Goal: Task Accomplishment & Management: Use online tool/utility

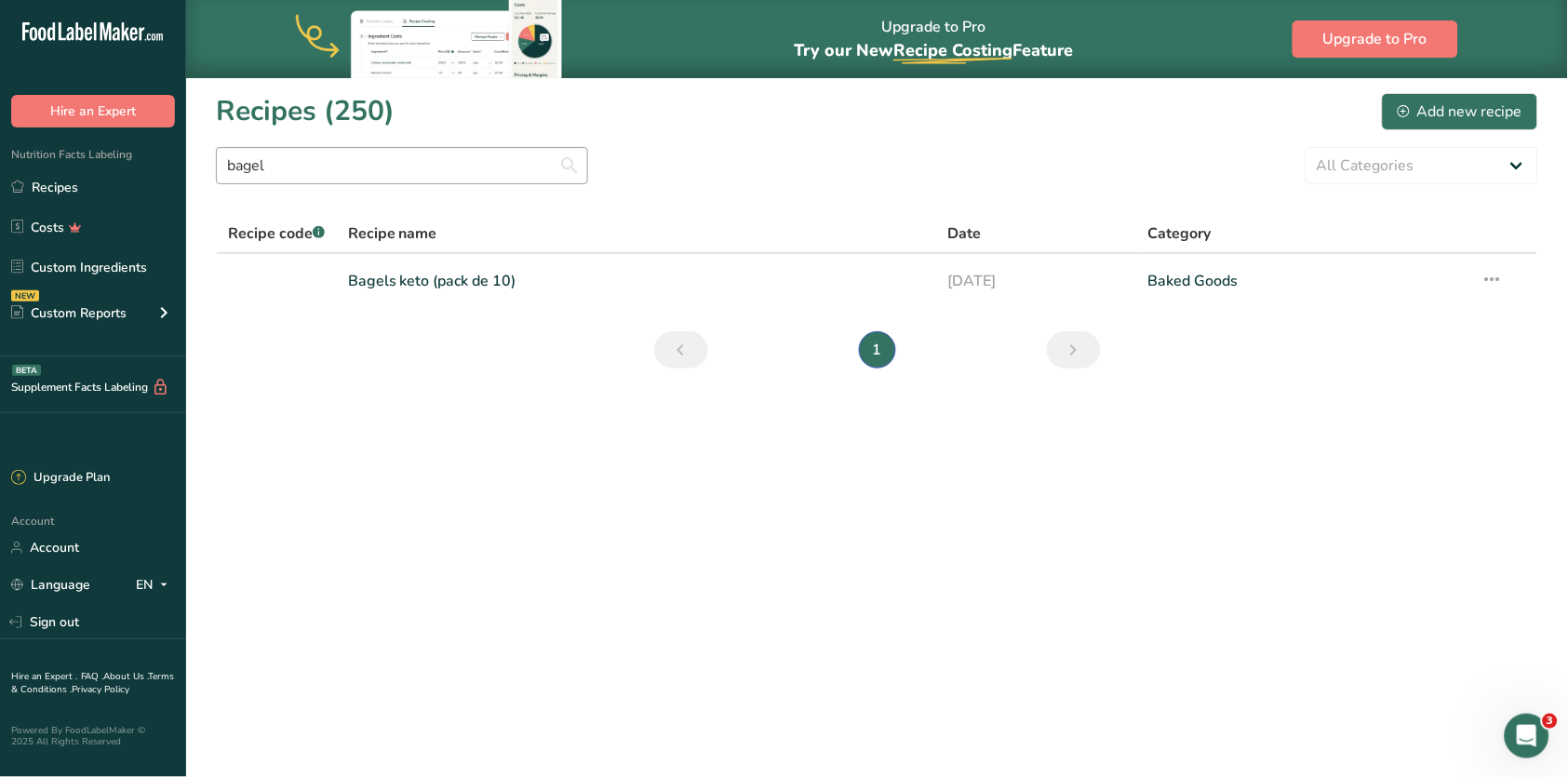
click at [233, 159] on input "bagel" at bounding box center [402, 165] width 372 height 37
type input "gelato"
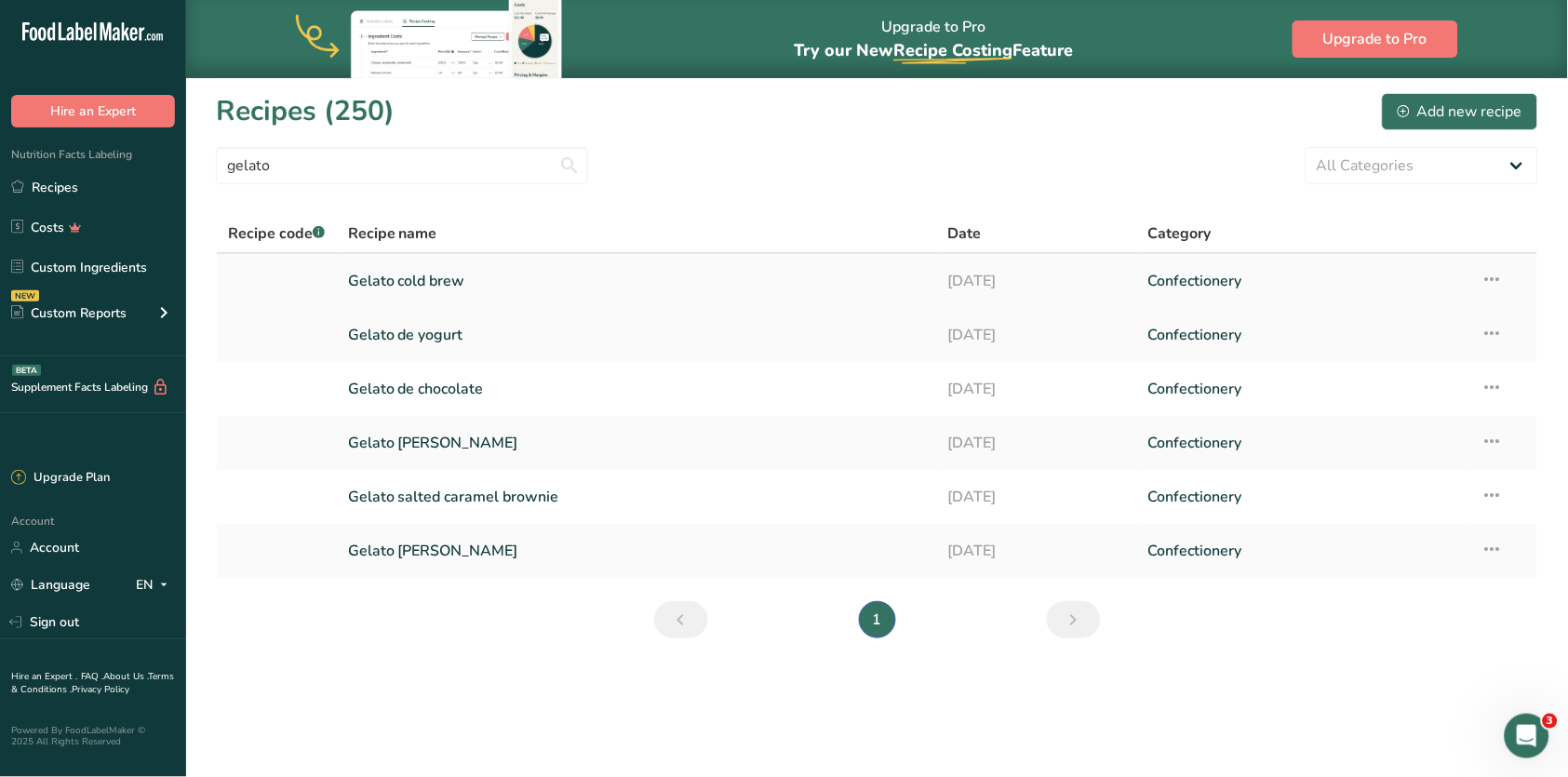
click at [438, 274] on link "Gelato cold brew" at bounding box center [637, 281] width 578 height 39
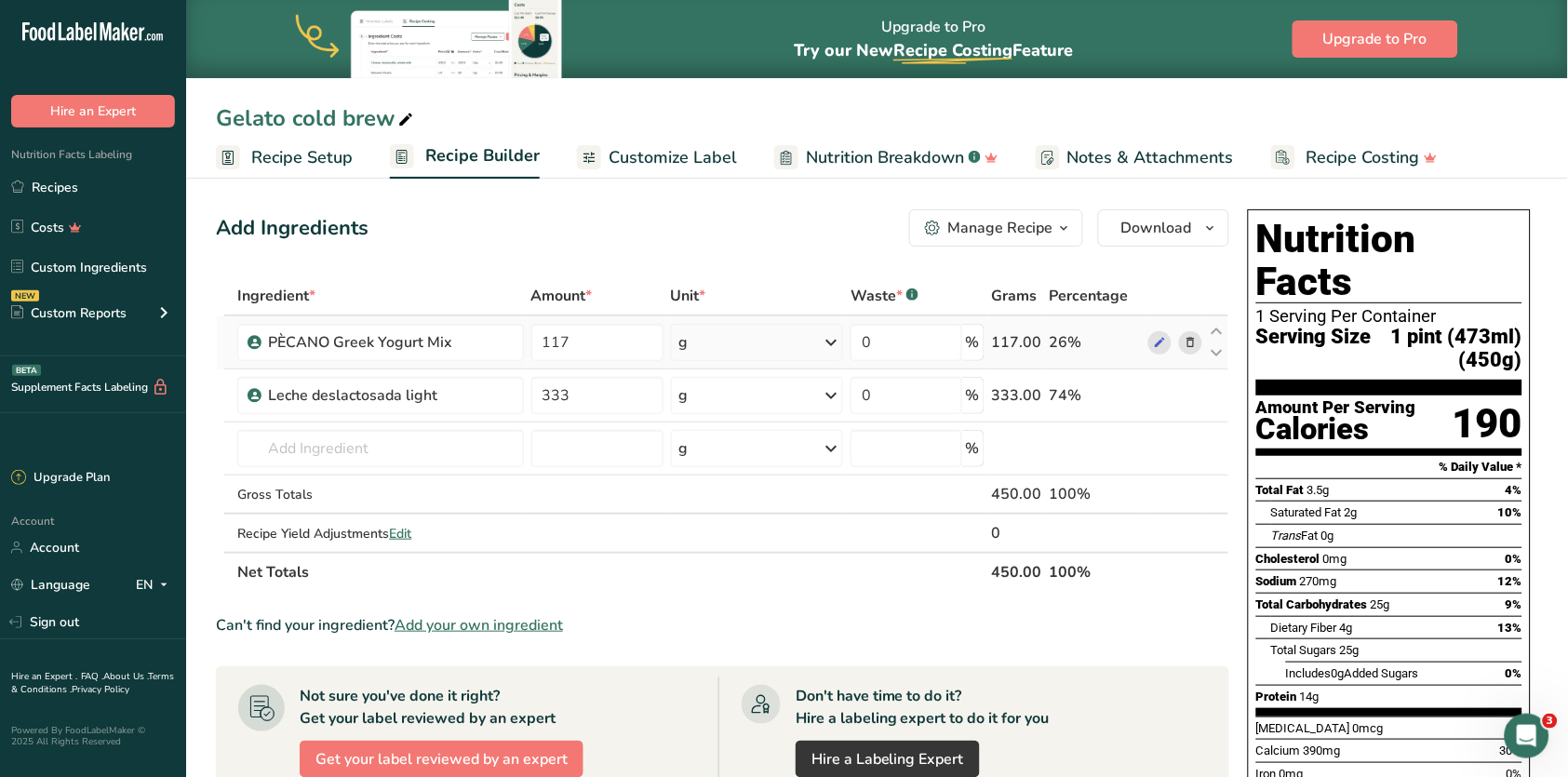
click at [1198, 343] on span at bounding box center [1190, 342] width 22 height 22
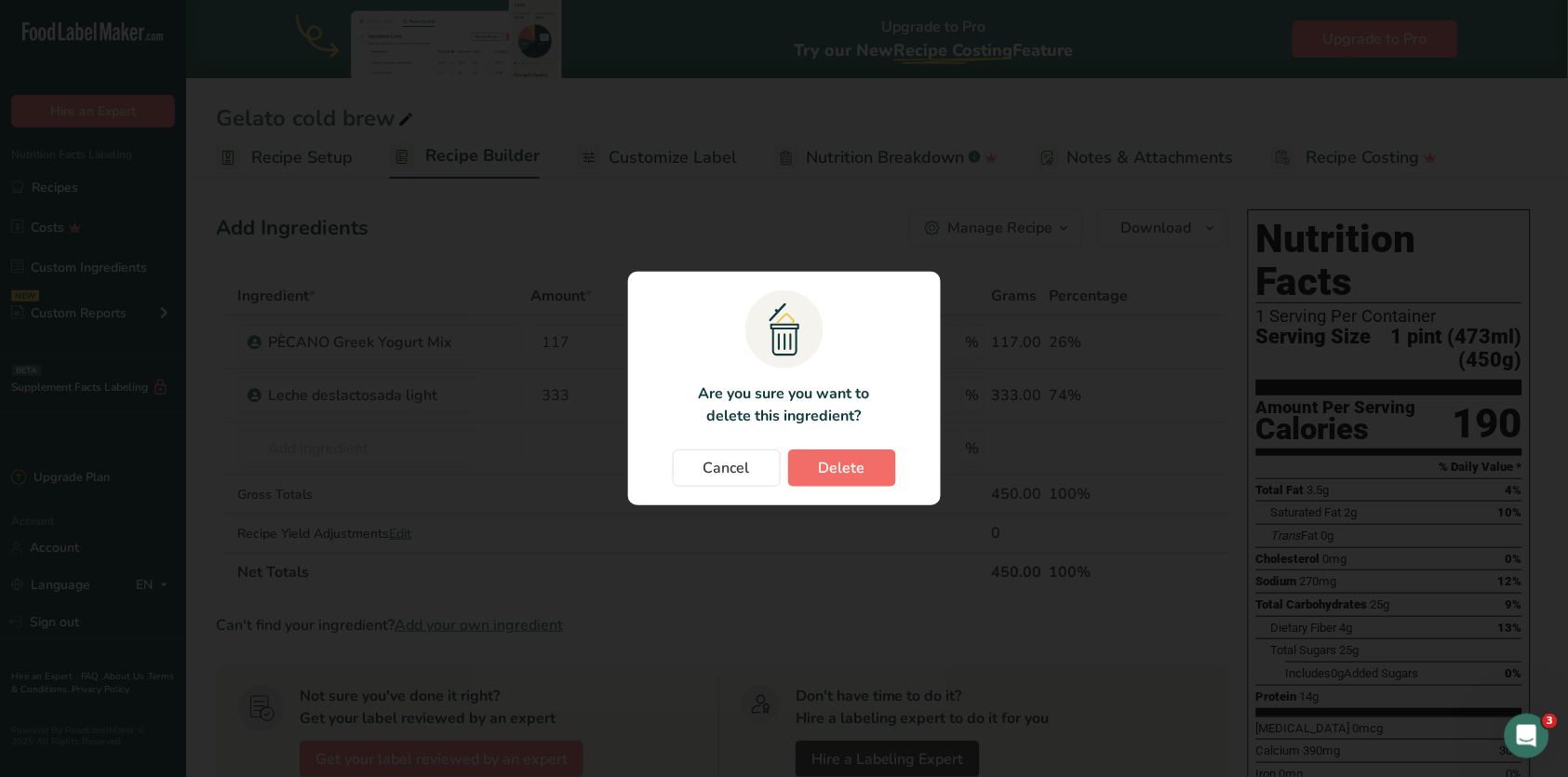
click at [866, 451] on button "Delete" at bounding box center [842, 468] width 108 height 37
type input "333"
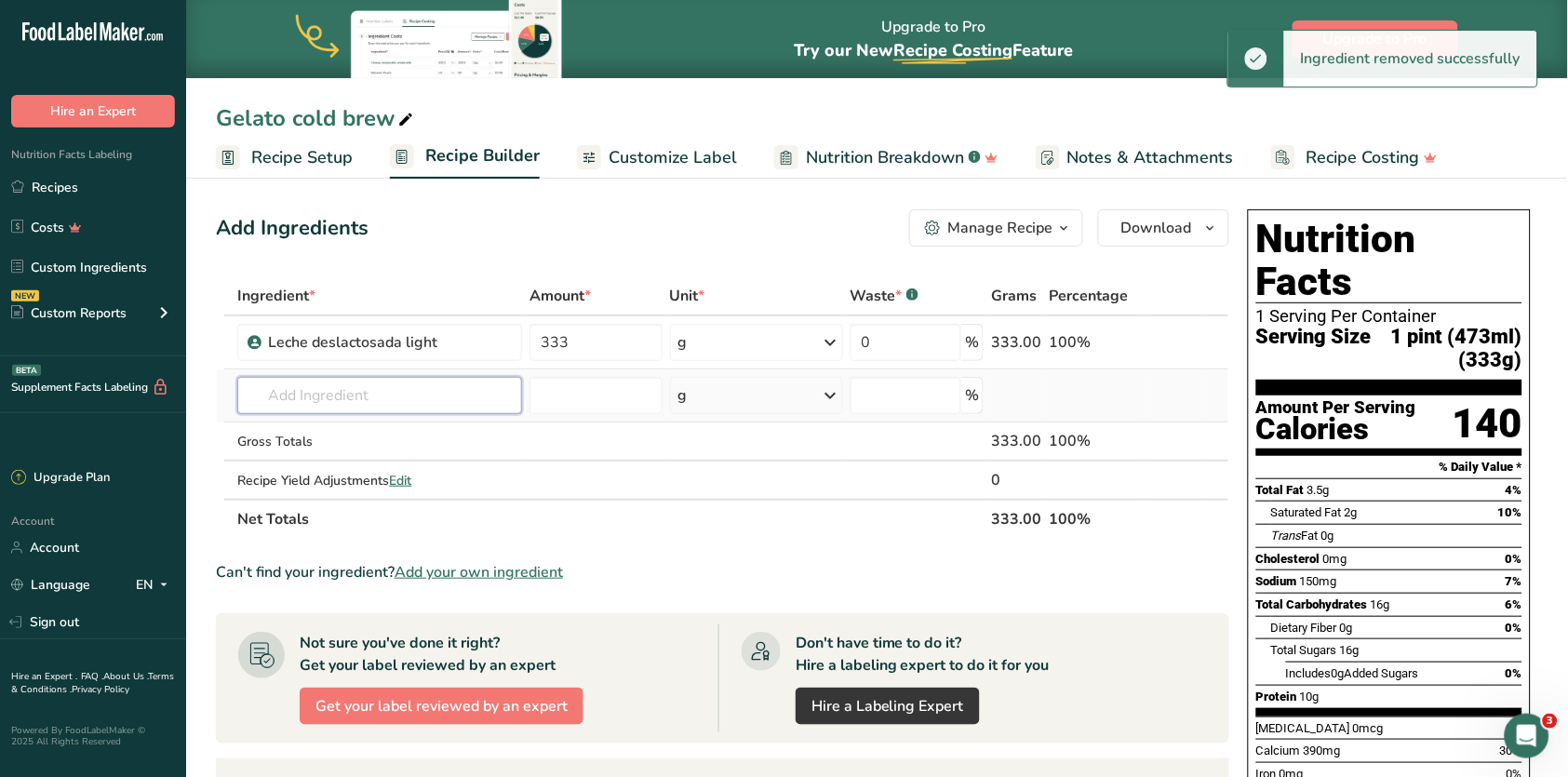
click at [489, 386] on input "text" at bounding box center [379, 395] width 284 height 37
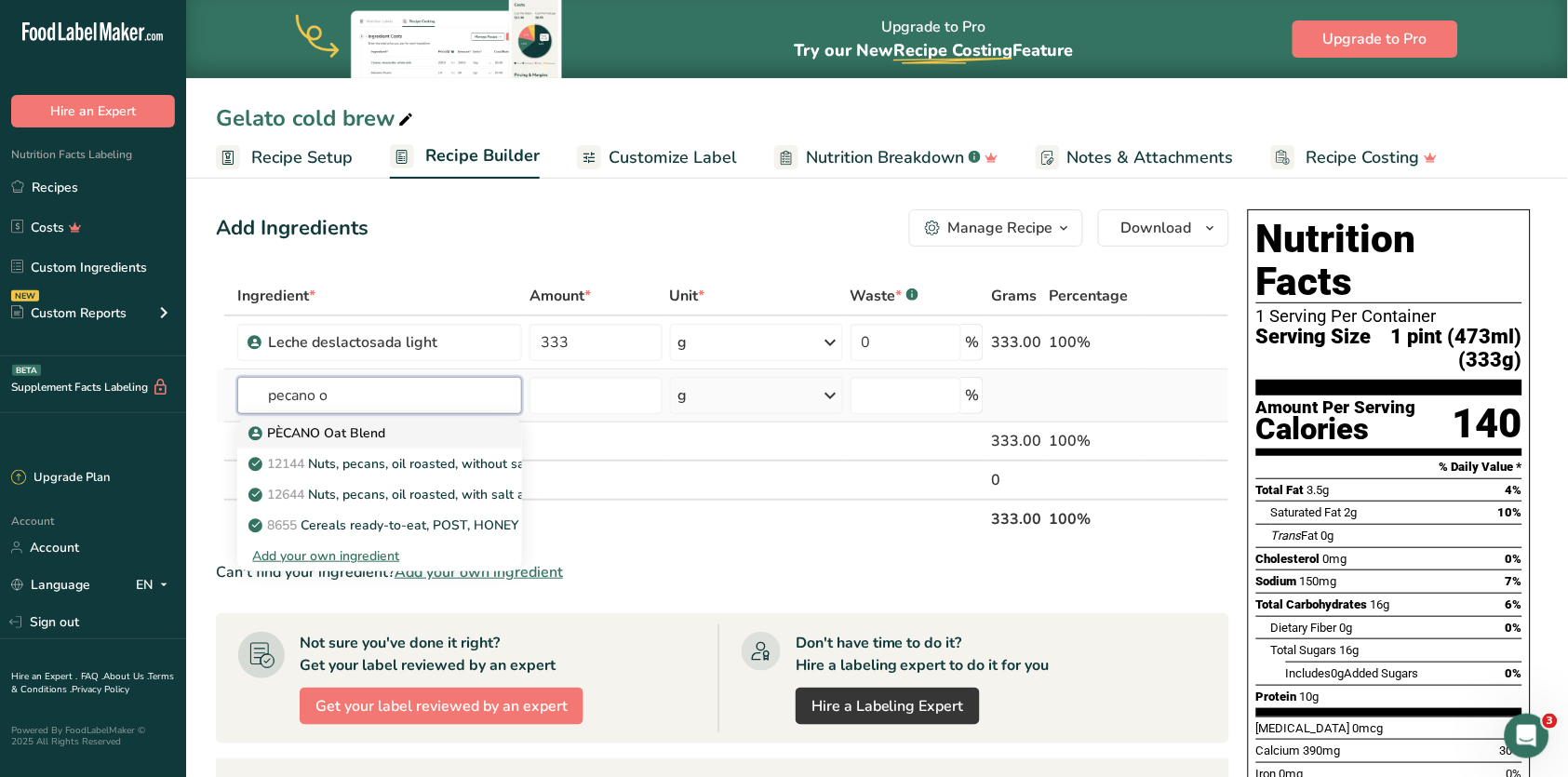
type input "pecano o"
click at [455, 435] on div "PÈCANO Oat Blend" at bounding box center [364, 434] width 224 height 20
type input "PÈCANO Oat Blend"
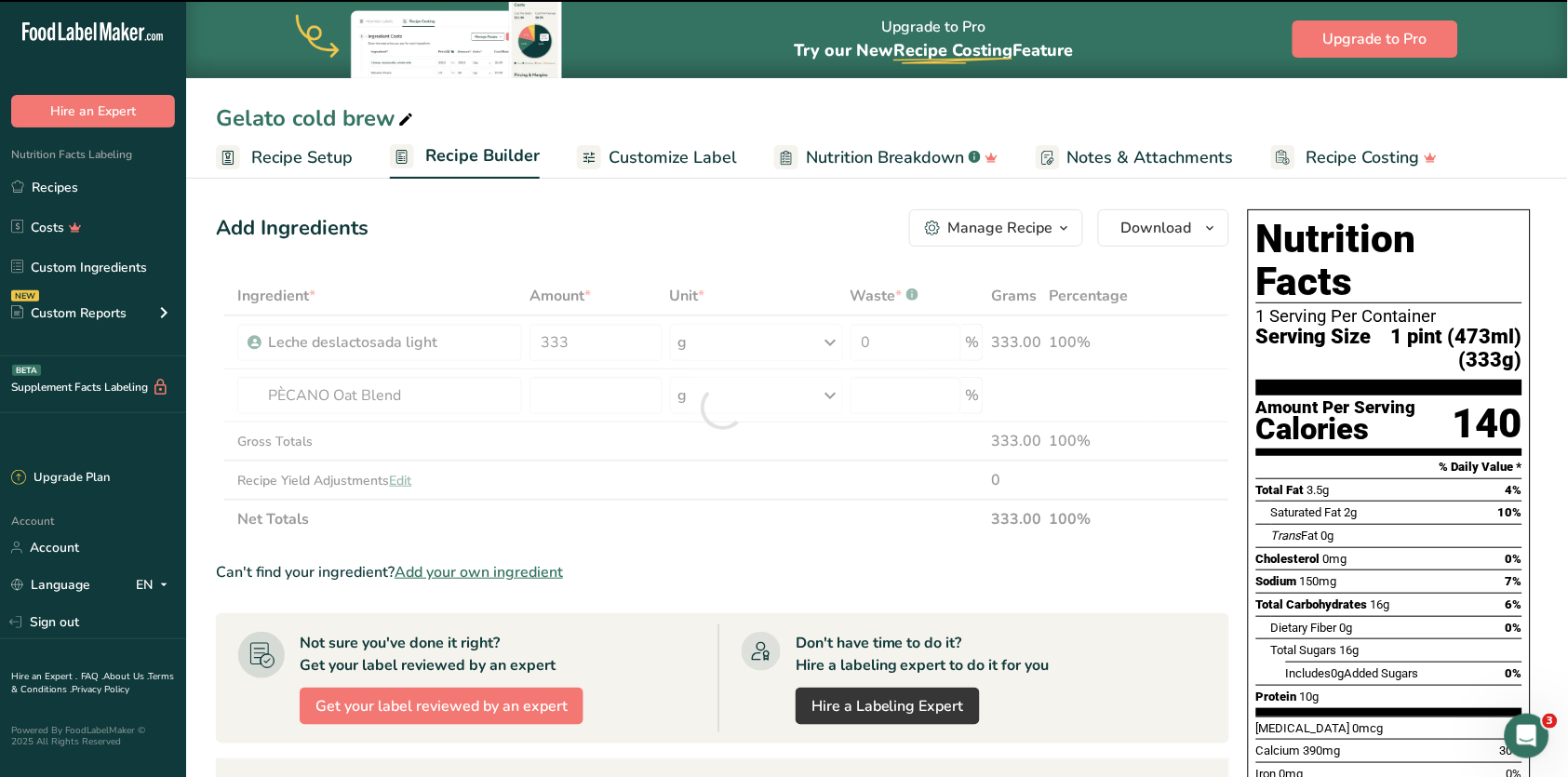
type input "0"
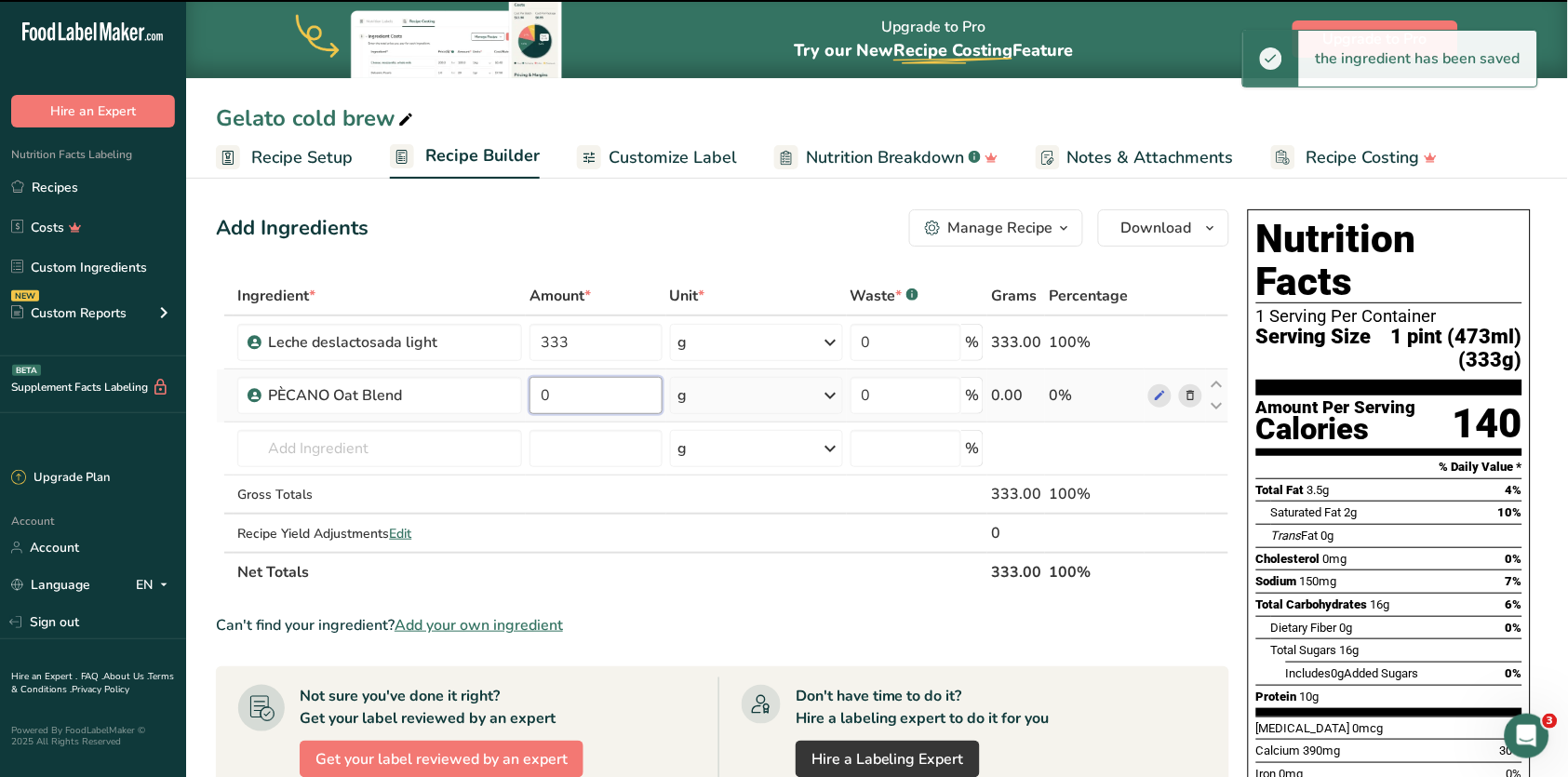
click at [574, 402] on input "0" at bounding box center [596, 395] width 133 height 37
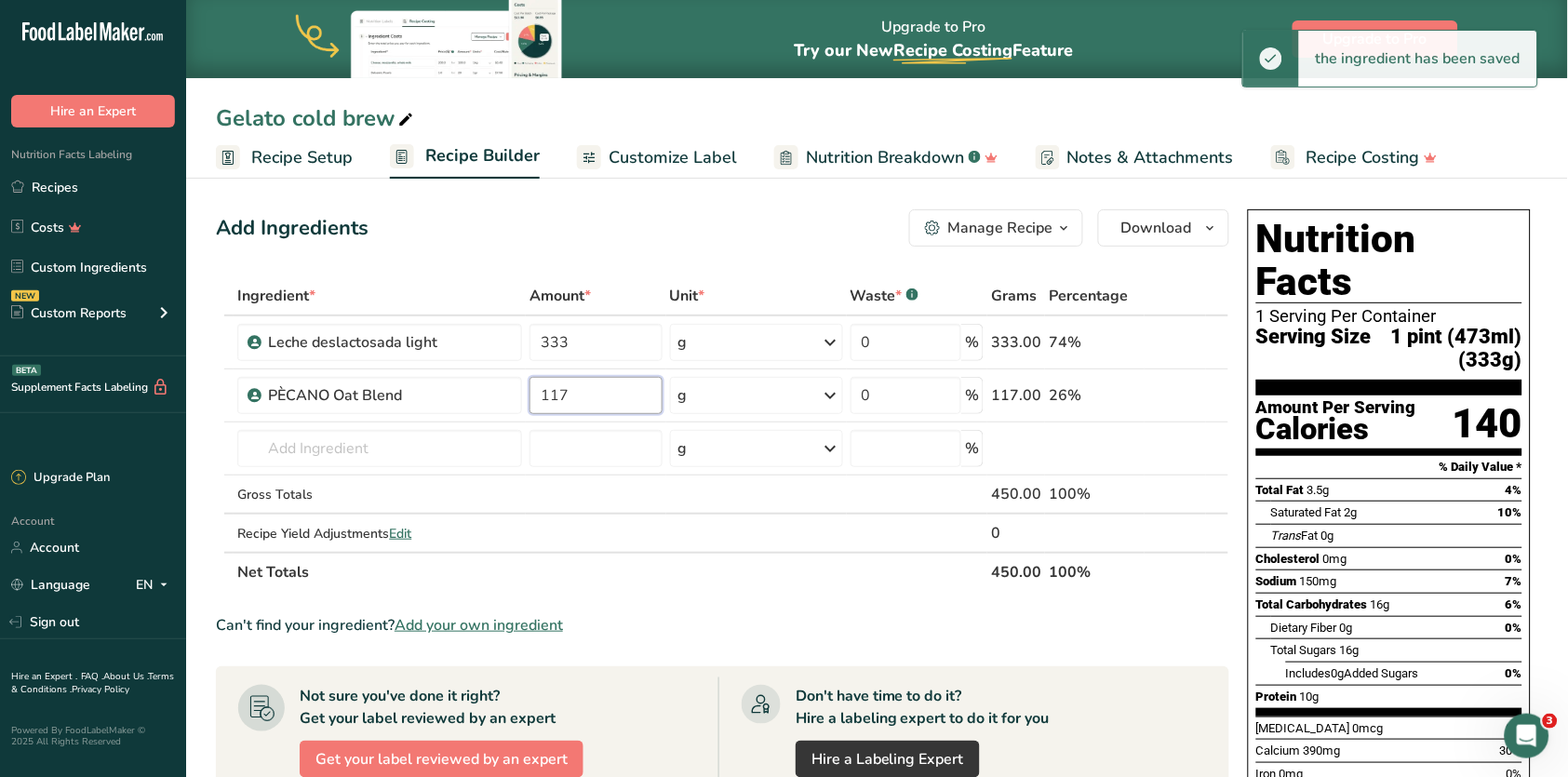
type input "117"
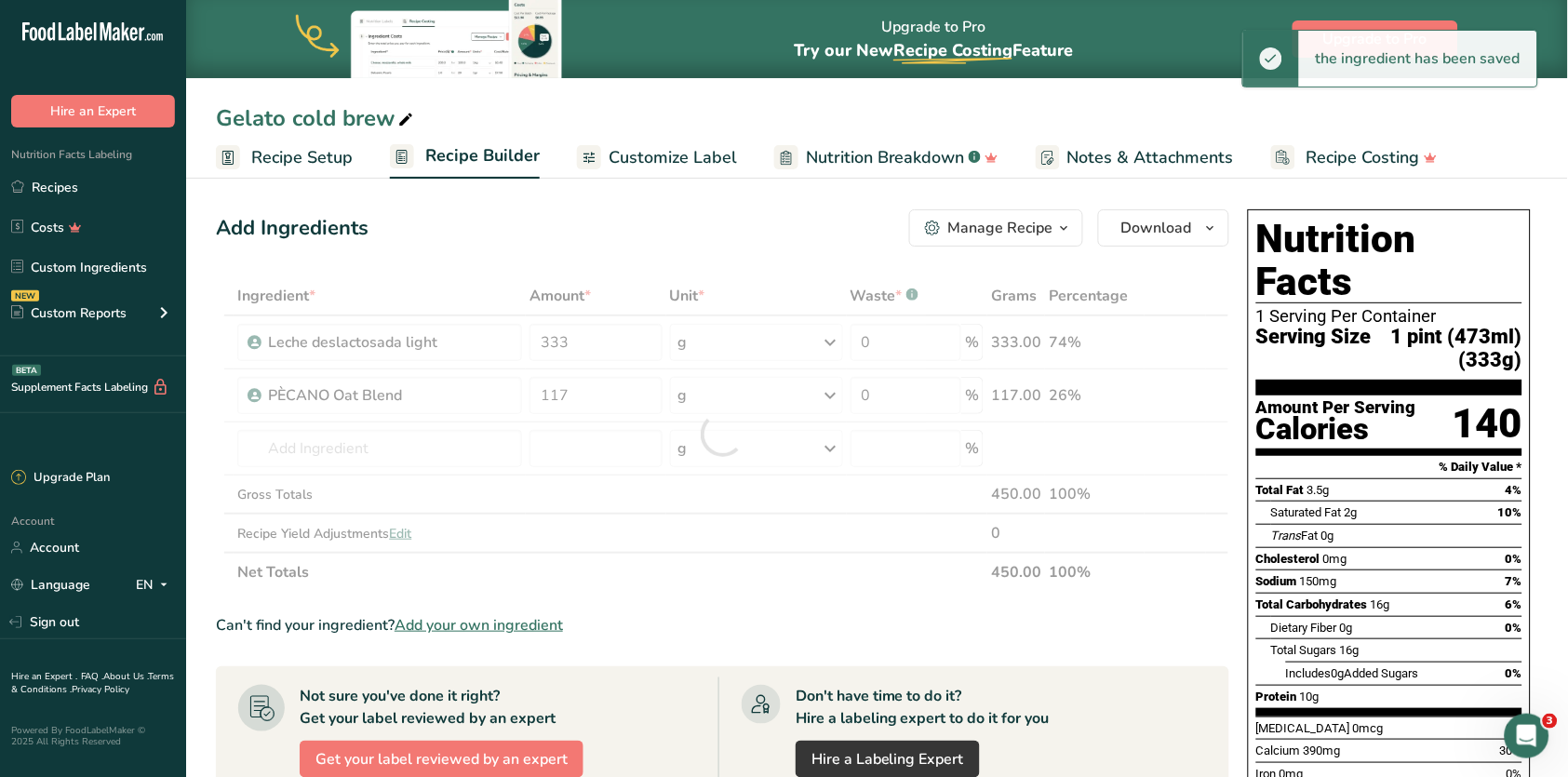
click at [604, 249] on div "Add Ingredients Manage Recipe Delete Recipe Duplicate Recipe Scale Recipe Save …" at bounding box center [728, 701] width 1024 height 999
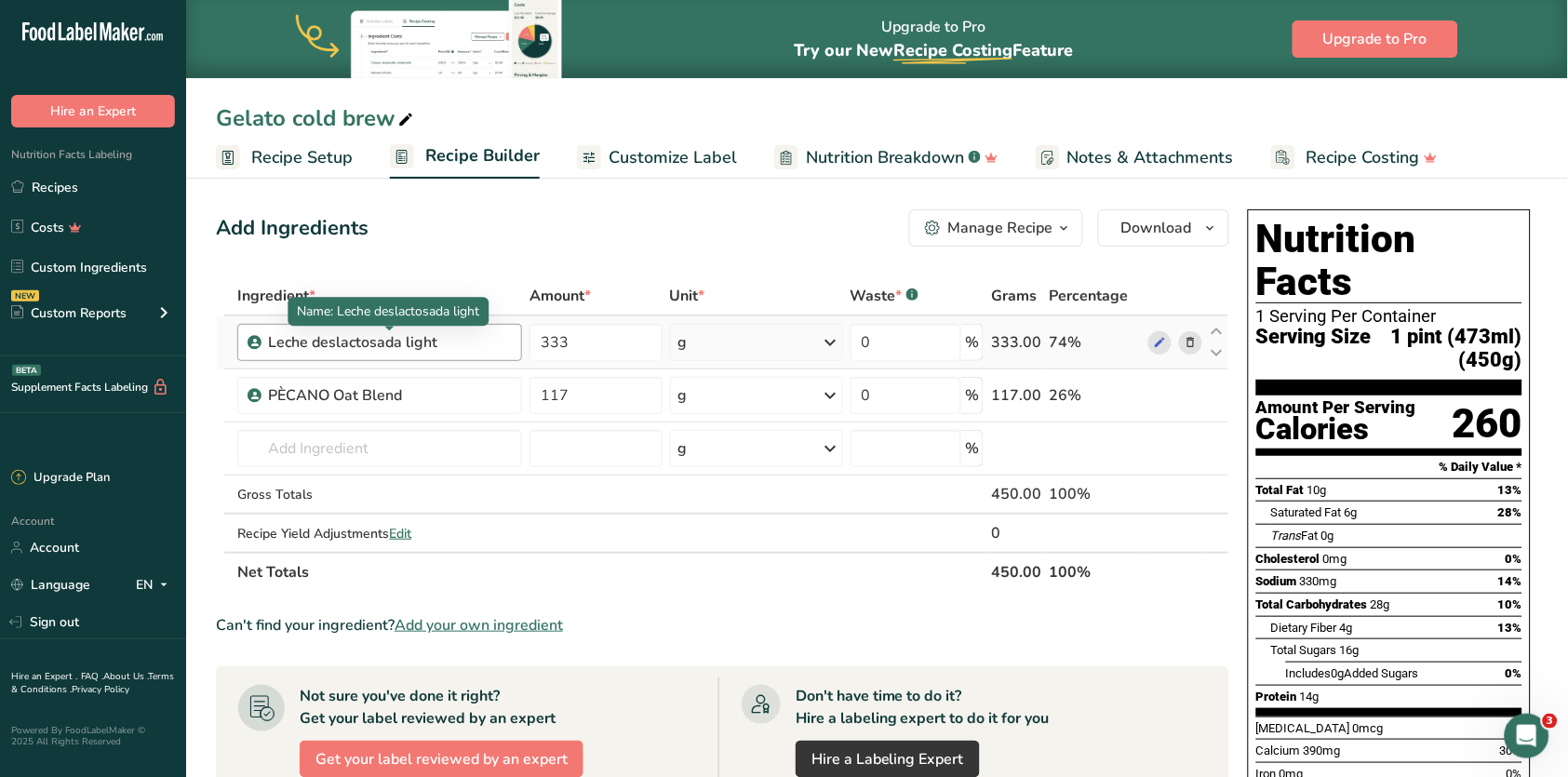
click at [492, 342] on div "Leche deslactosada light" at bounding box center [384, 342] width 233 height 22
click at [1185, 348] on icon at bounding box center [1189, 343] width 13 height 20
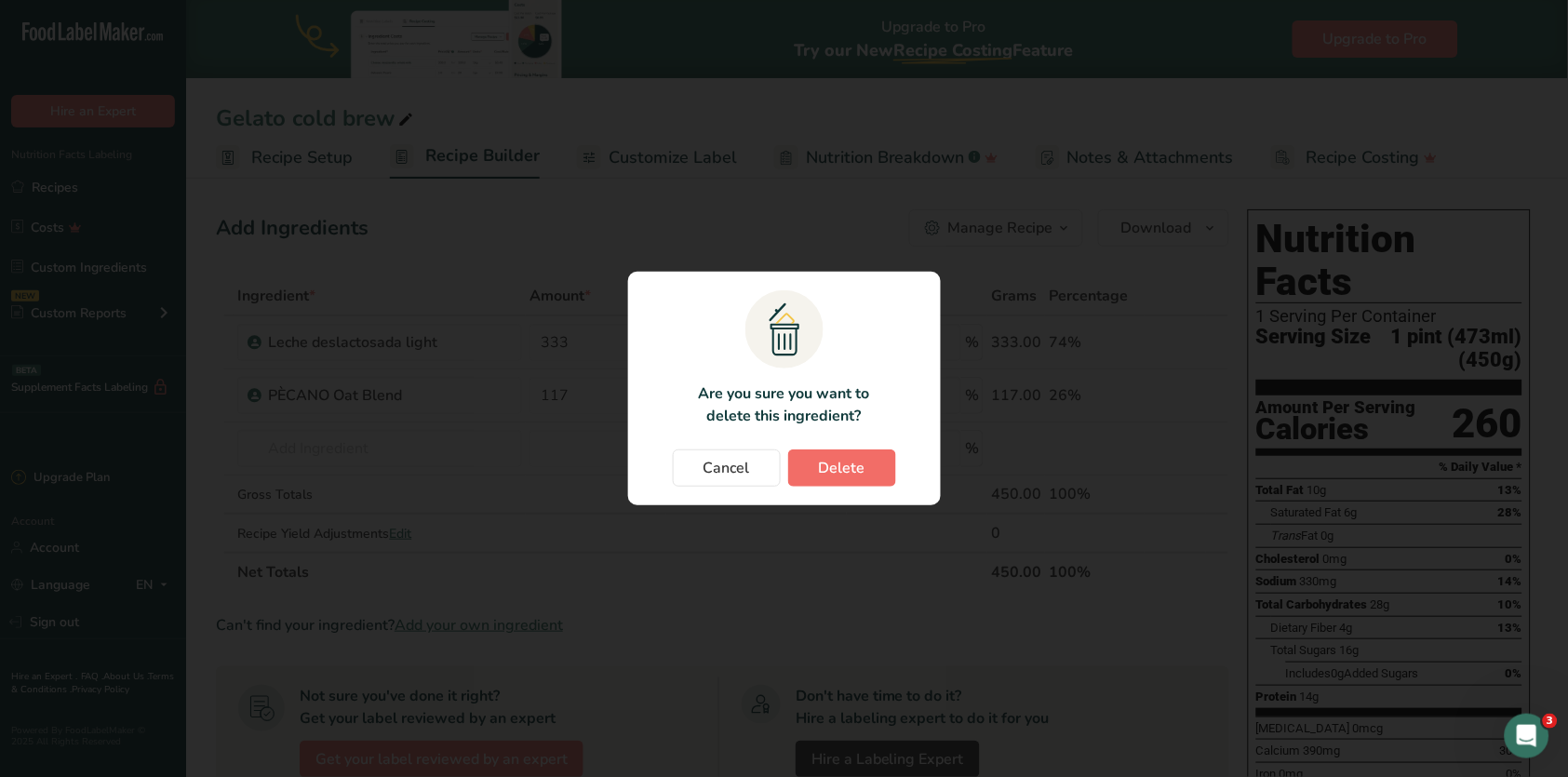
click at [842, 466] on span "Delete" at bounding box center [841, 468] width 47 height 22
type input "117"
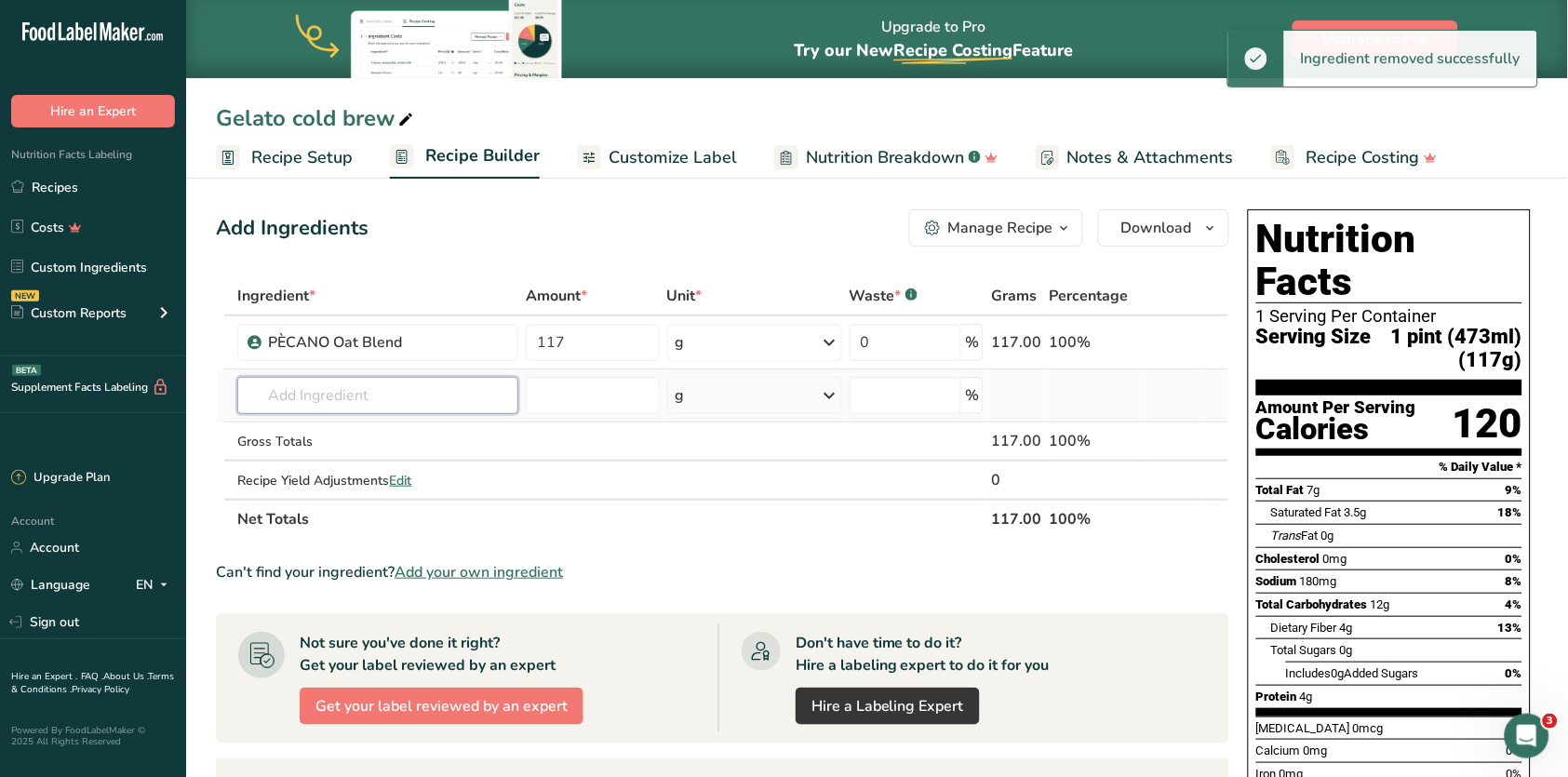
click at [385, 389] on input "text" at bounding box center [377, 395] width 281 height 37
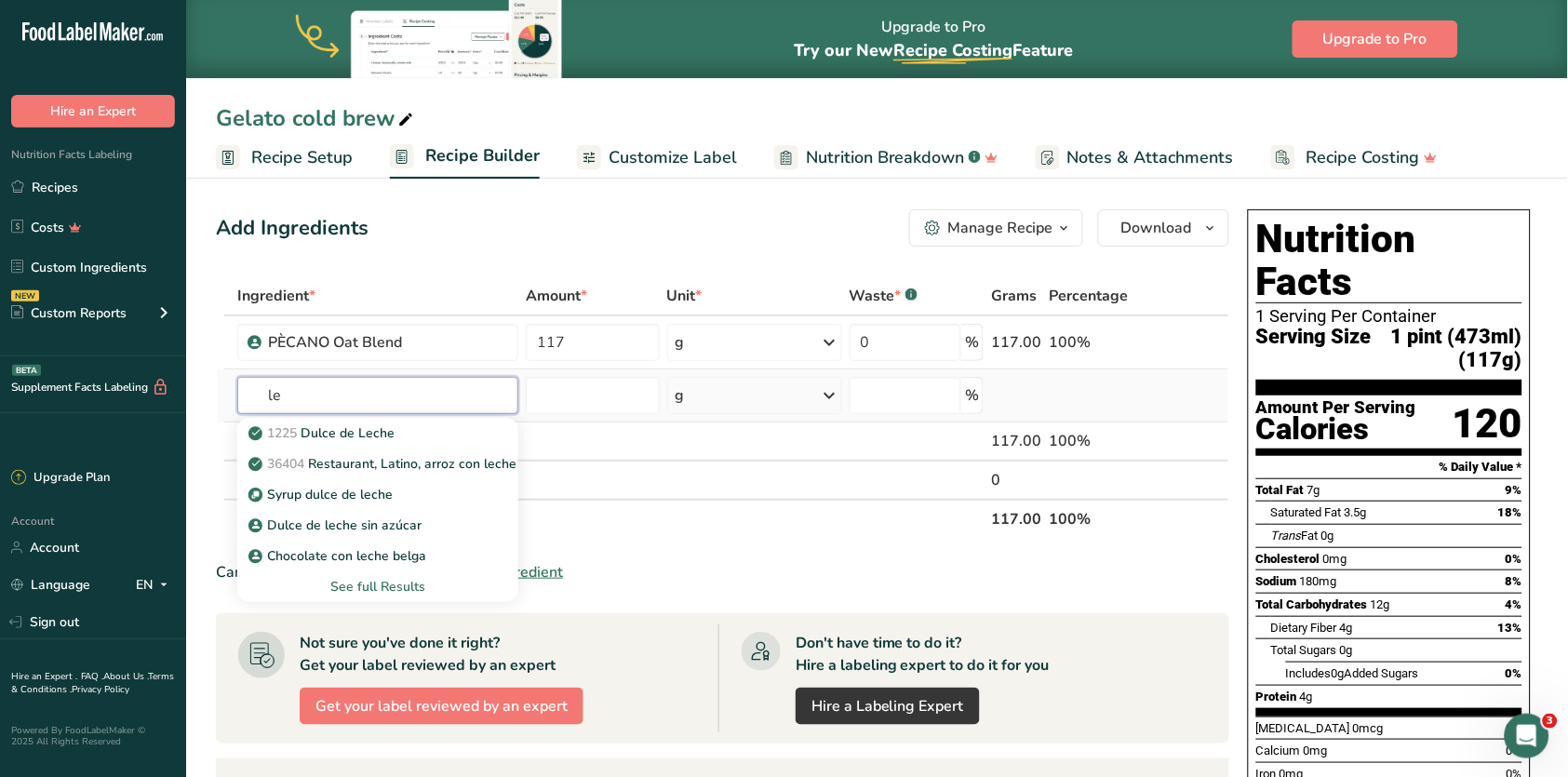
type input "l"
type input "b"
type input "leche de al"
click at [384, 420] on link "Leche [PERSON_NAME]" at bounding box center [377, 433] width 281 height 31
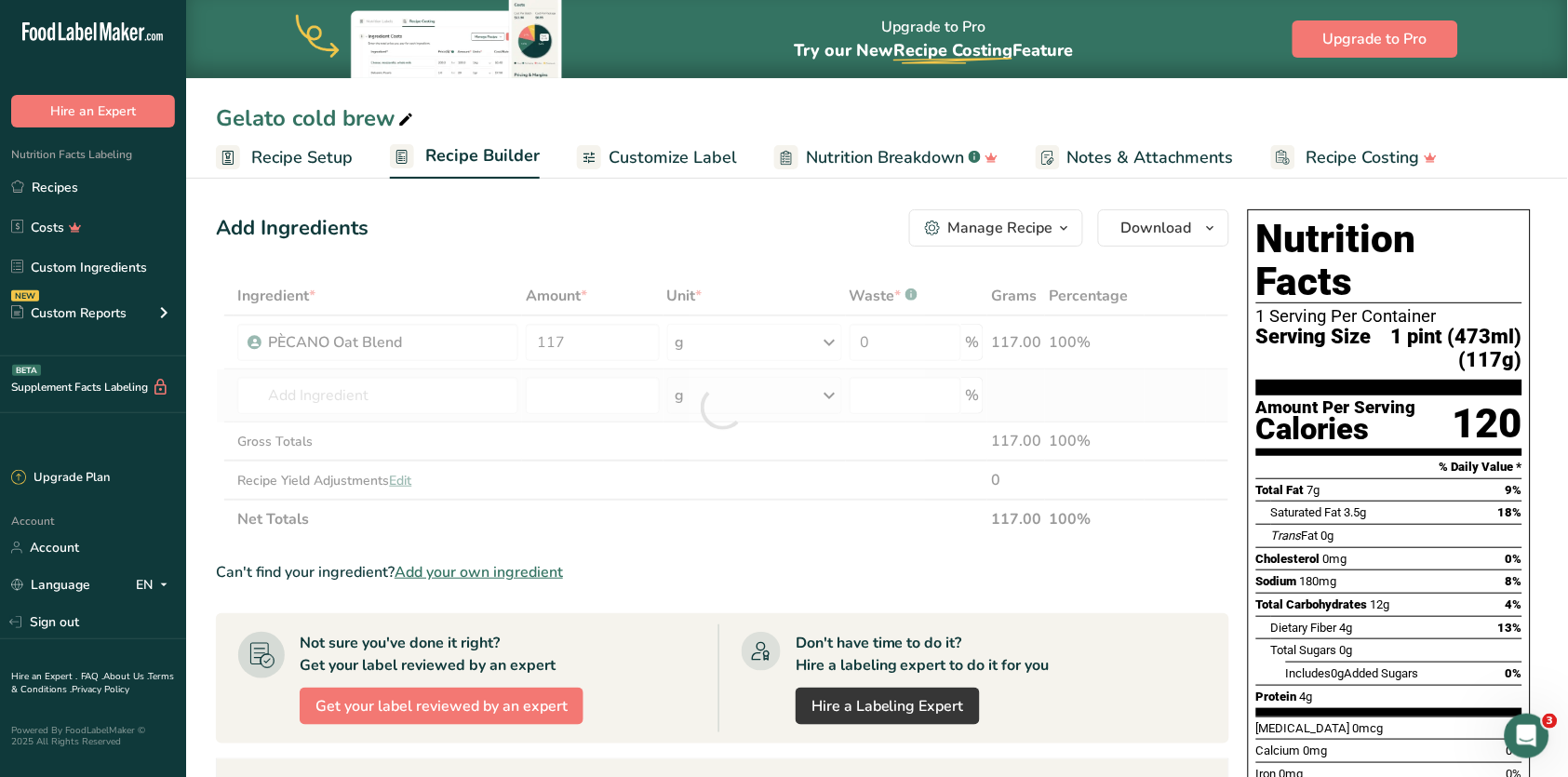
type input "Leche [PERSON_NAME]"
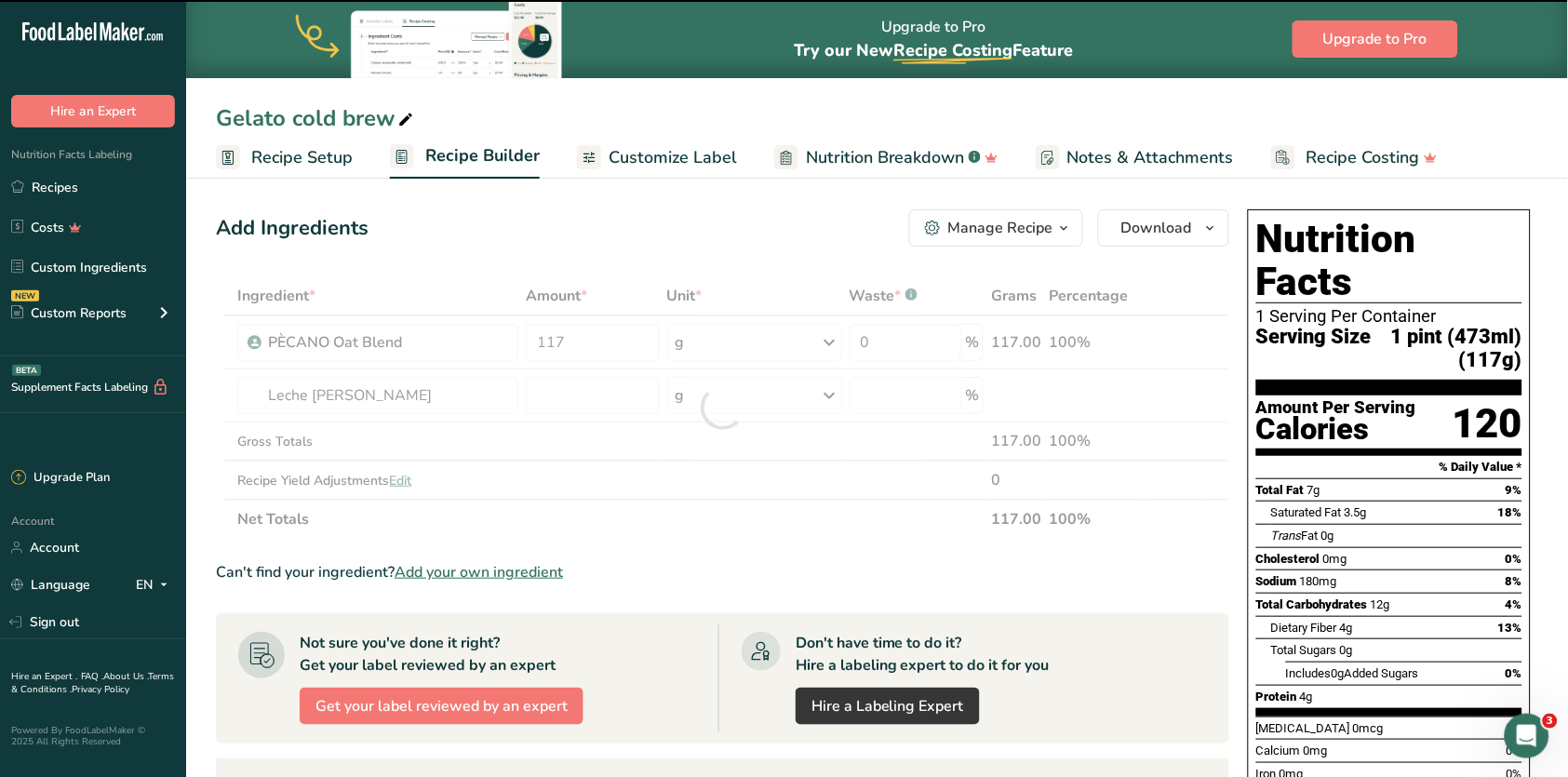
type input "0"
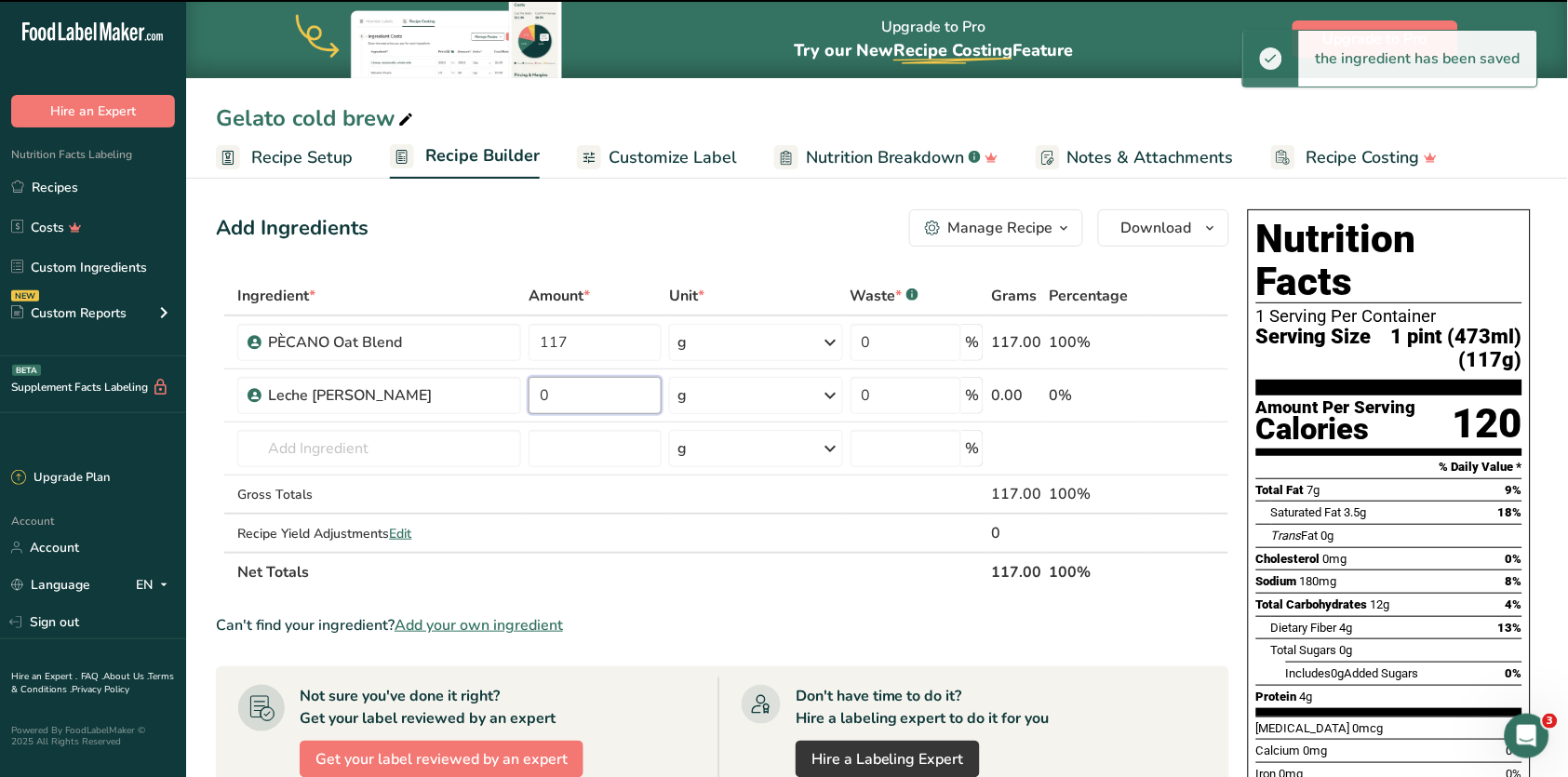
click at [581, 396] on input "0" at bounding box center [595, 395] width 133 height 37
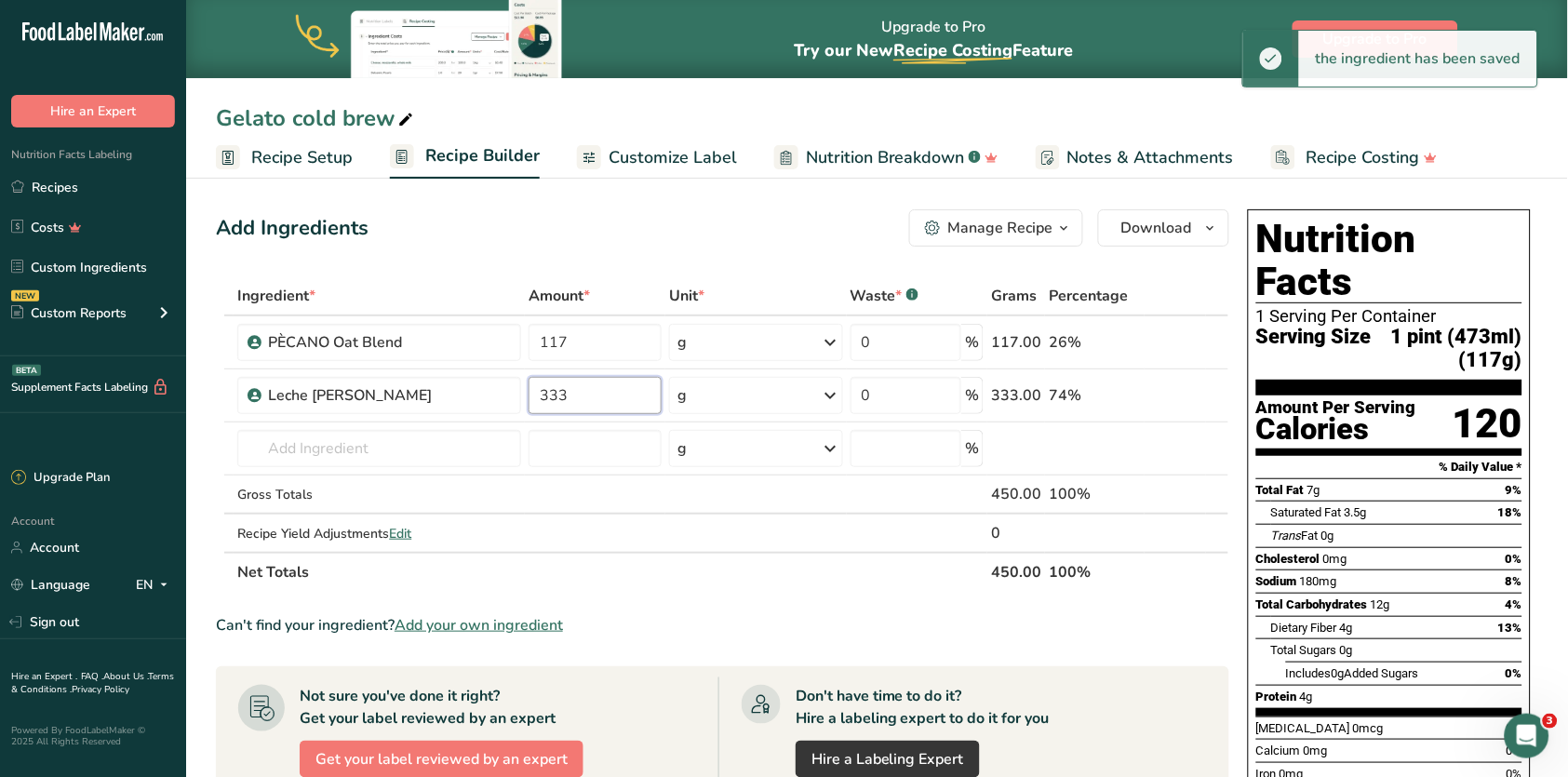
type input "333"
click at [668, 202] on div "Add Ingredients Manage Recipe Delete Recipe Duplicate Recipe Scale Recipe Save …" at bounding box center [728, 701] width 1024 height 999
click at [479, 444] on input "text" at bounding box center [379, 448] width 284 height 37
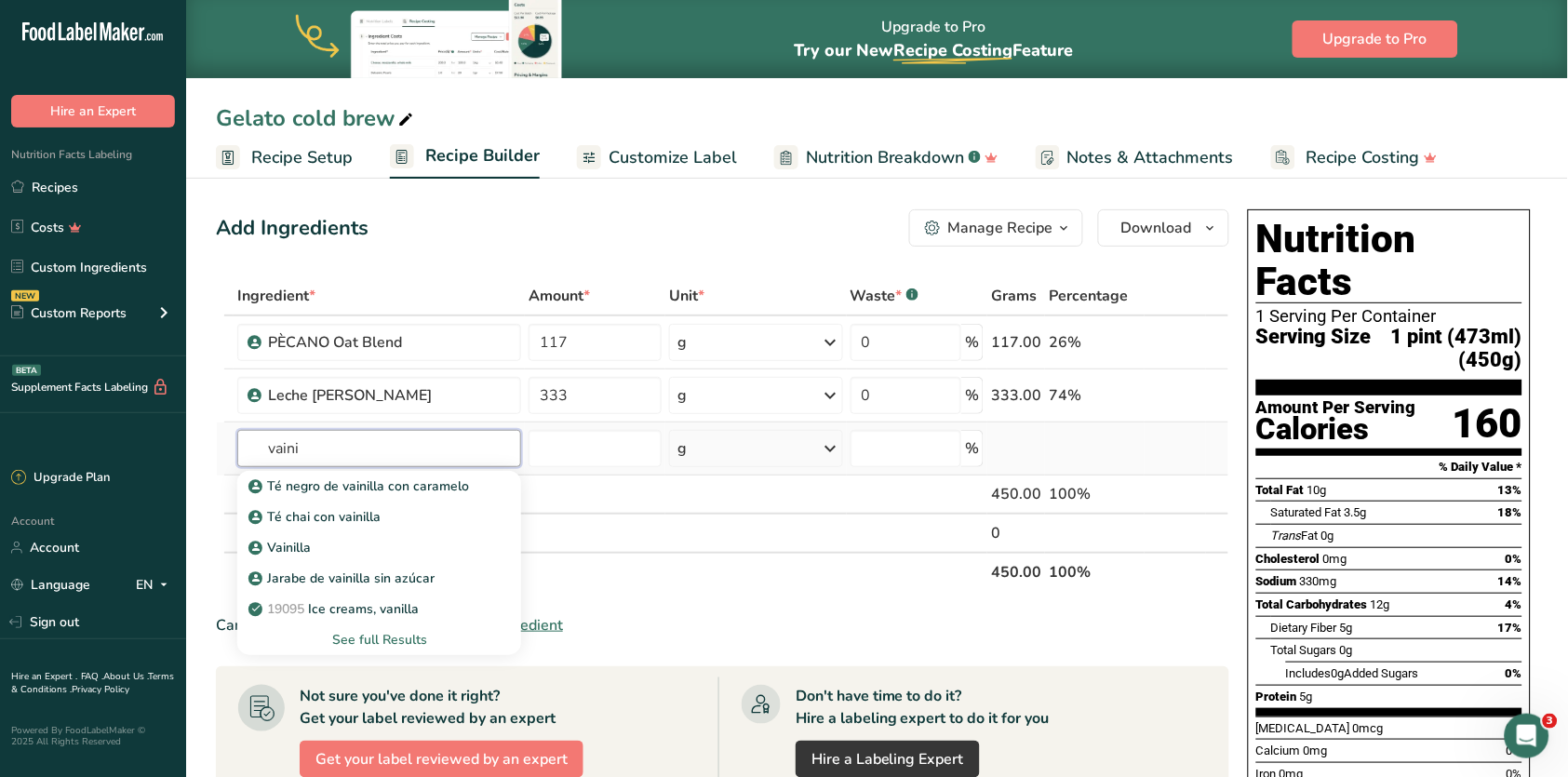
type input "vain"
drag, startPoint x: 479, startPoint y: 444, endPoint x: 444, endPoint y: 545, distance: 106.9
click at [444, 545] on div "Vainilla" at bounding box center [364, 548] width 224 height 20
type input "Vainilla"
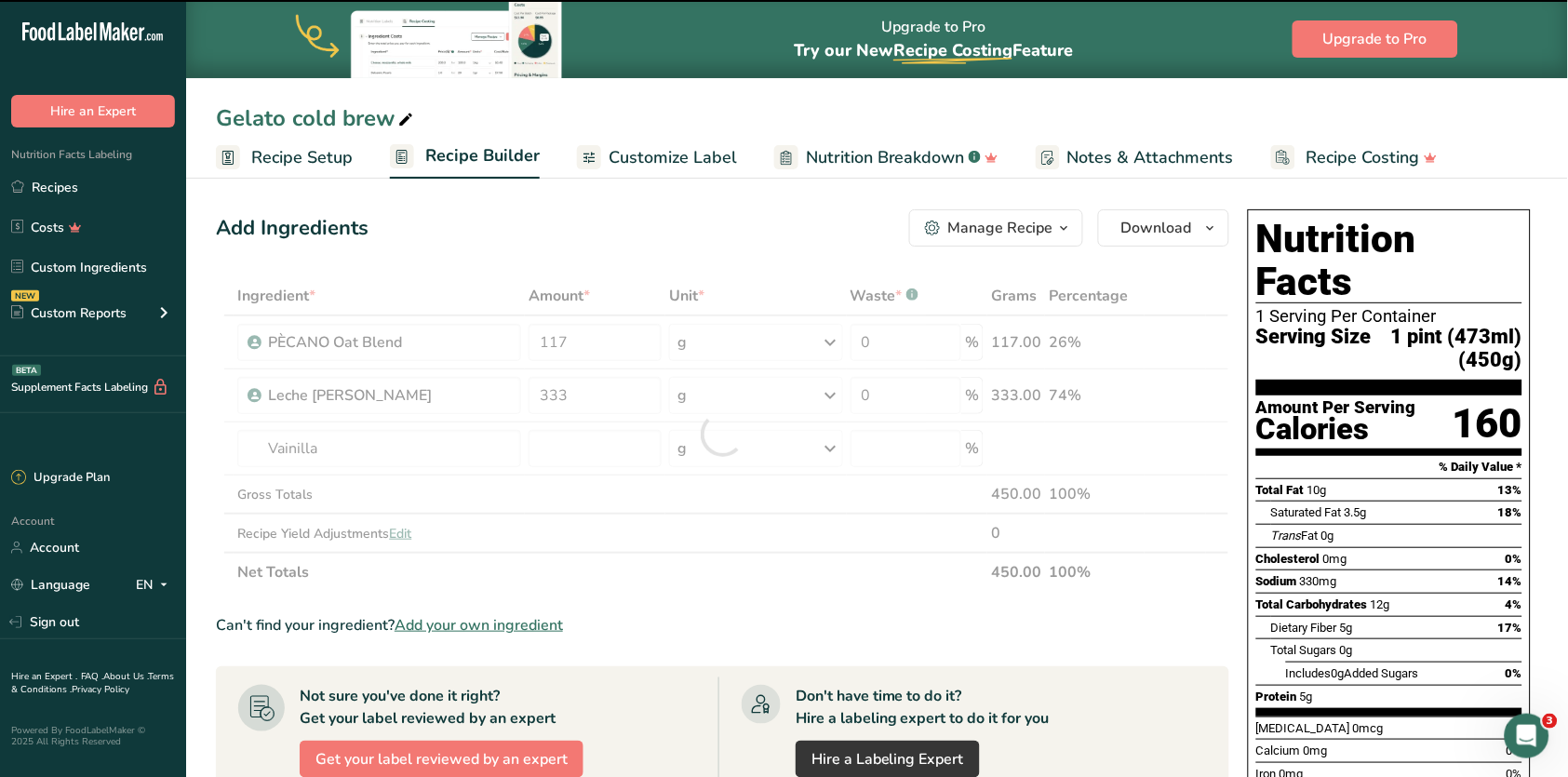
type input "0"
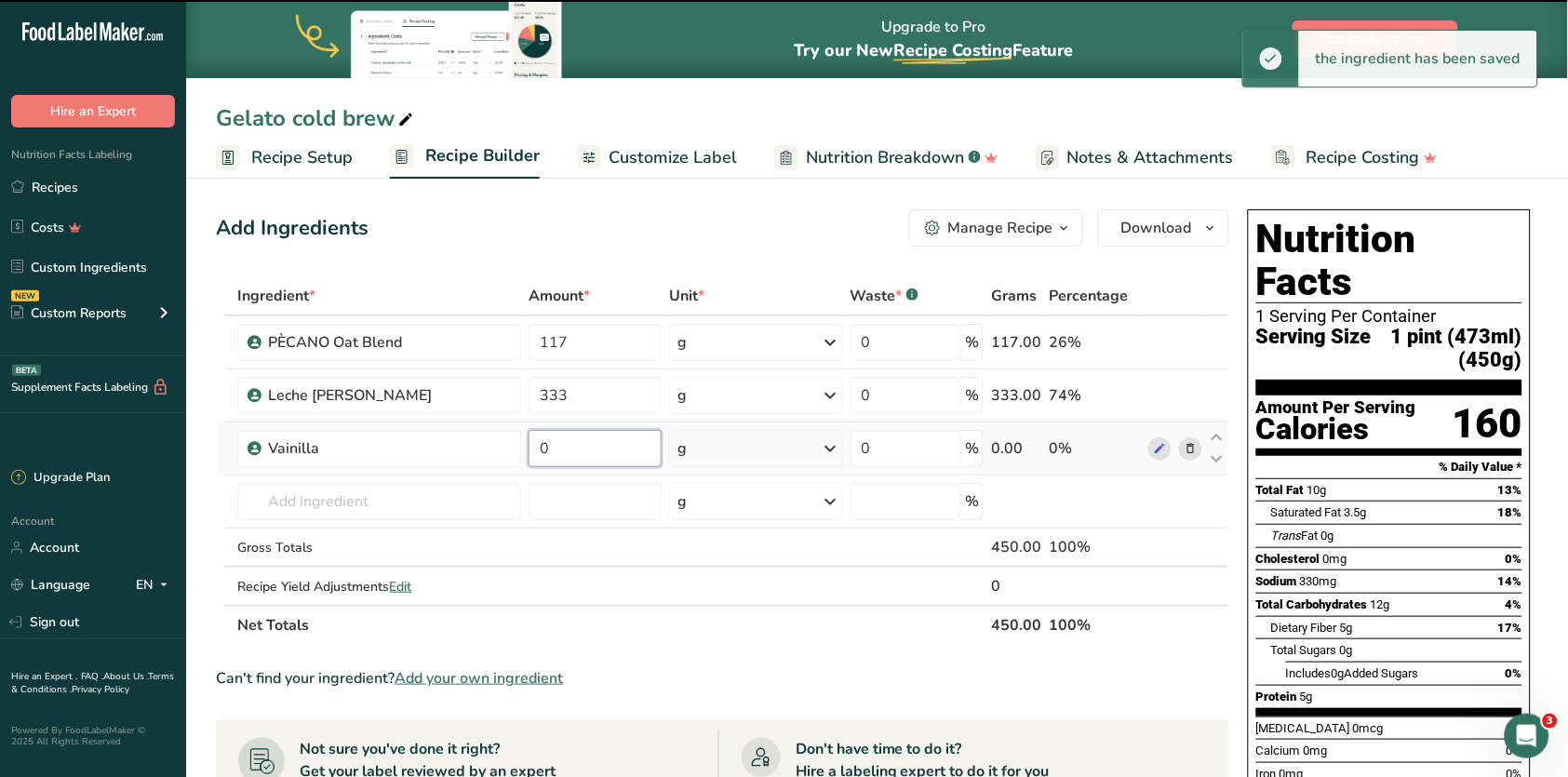
click at [599, 451] on input "0" at bounding box center [595, 448] width 133 height 37
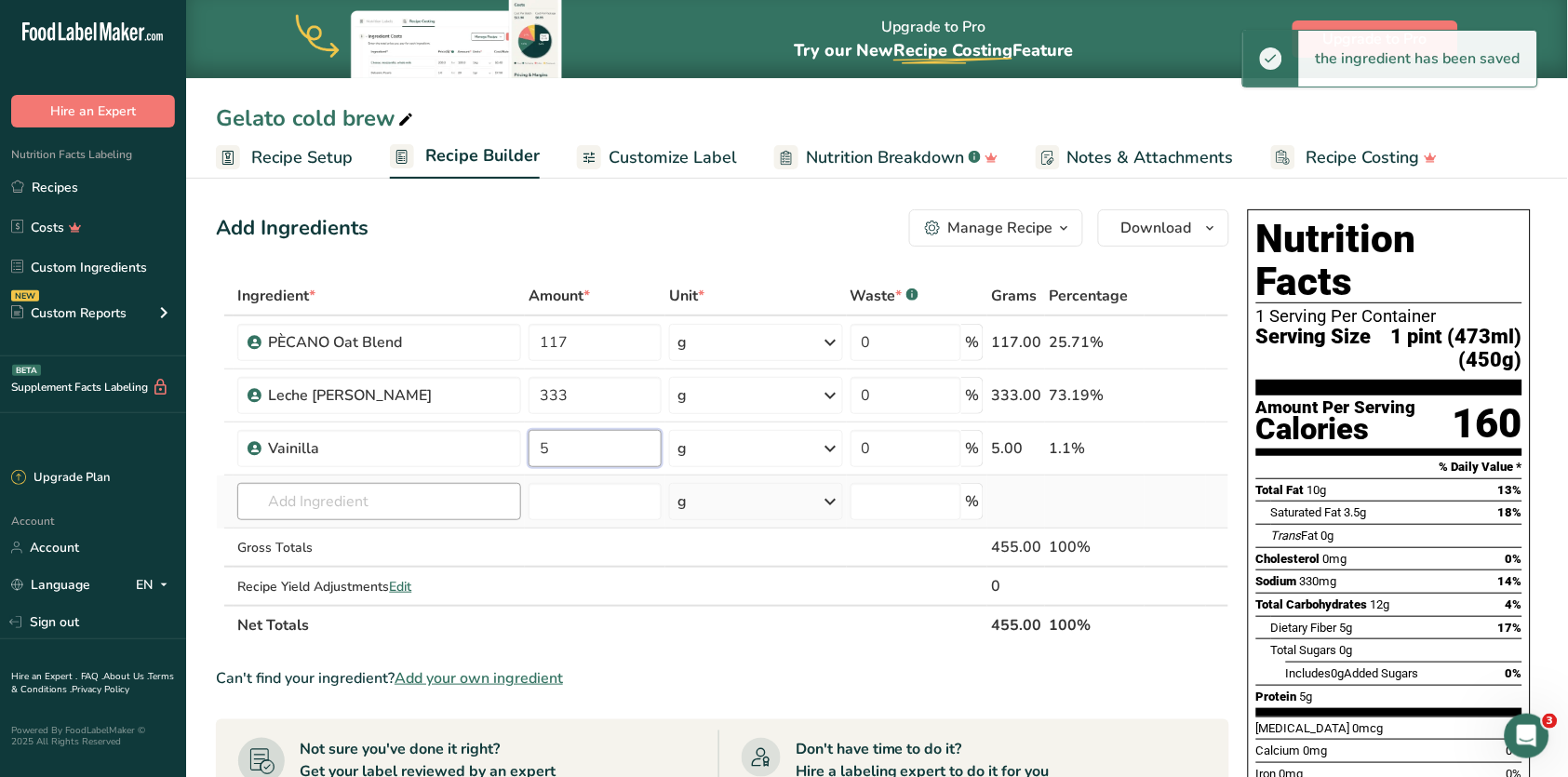
type input "5"
click at [374, 500] on div "Ingredient * Amount * Unit * Waste * .a-a{fill:#347362;}.b-a{fill:#fff;} Grams …" at bounding box center [723, 460] width 1013 height 369
type input "cafe sol"
click at [371, 524] on link "Café soluble" at bounding box center [379, 539] width 284 height 31
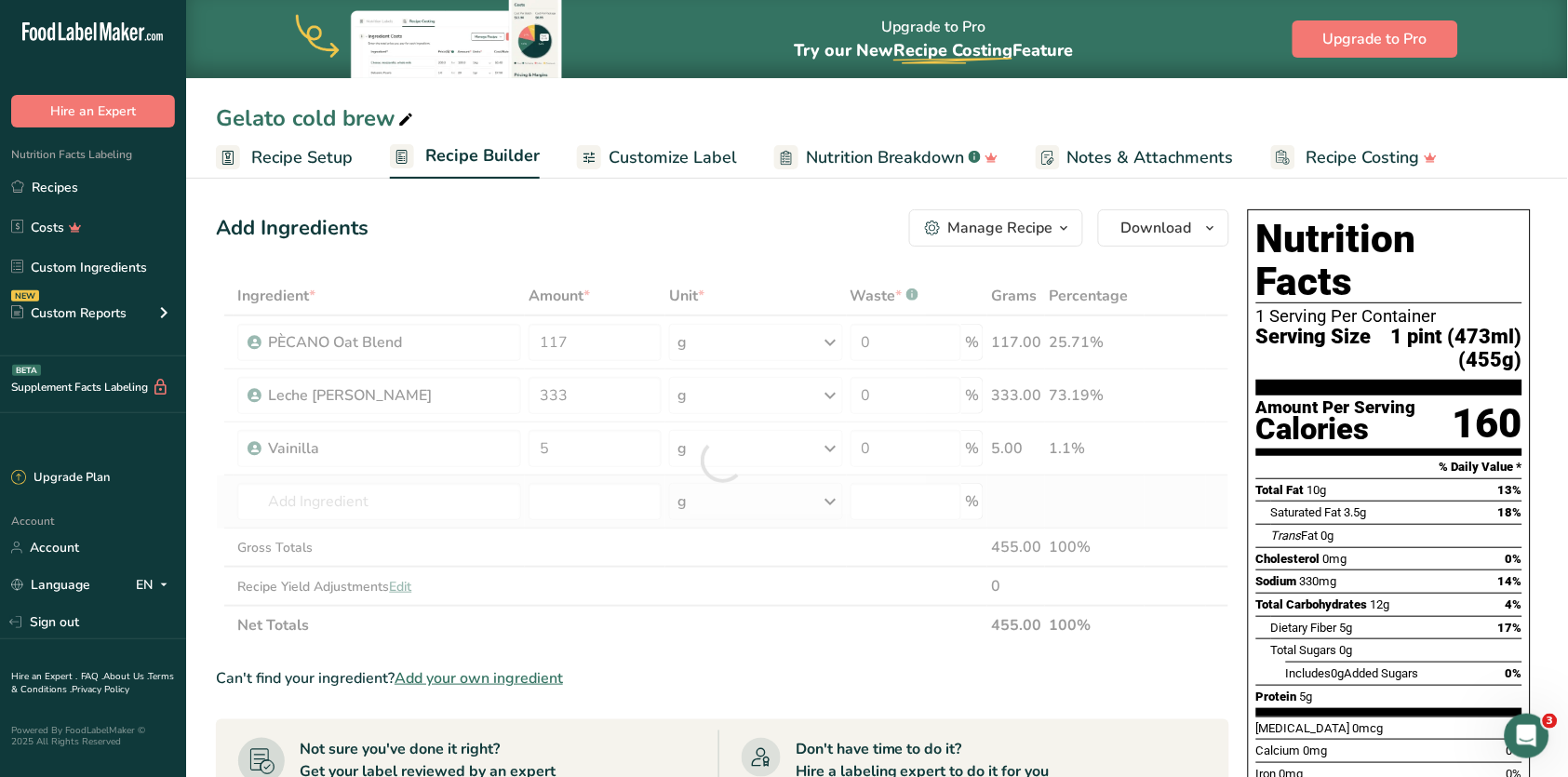
type input "Café soluble"
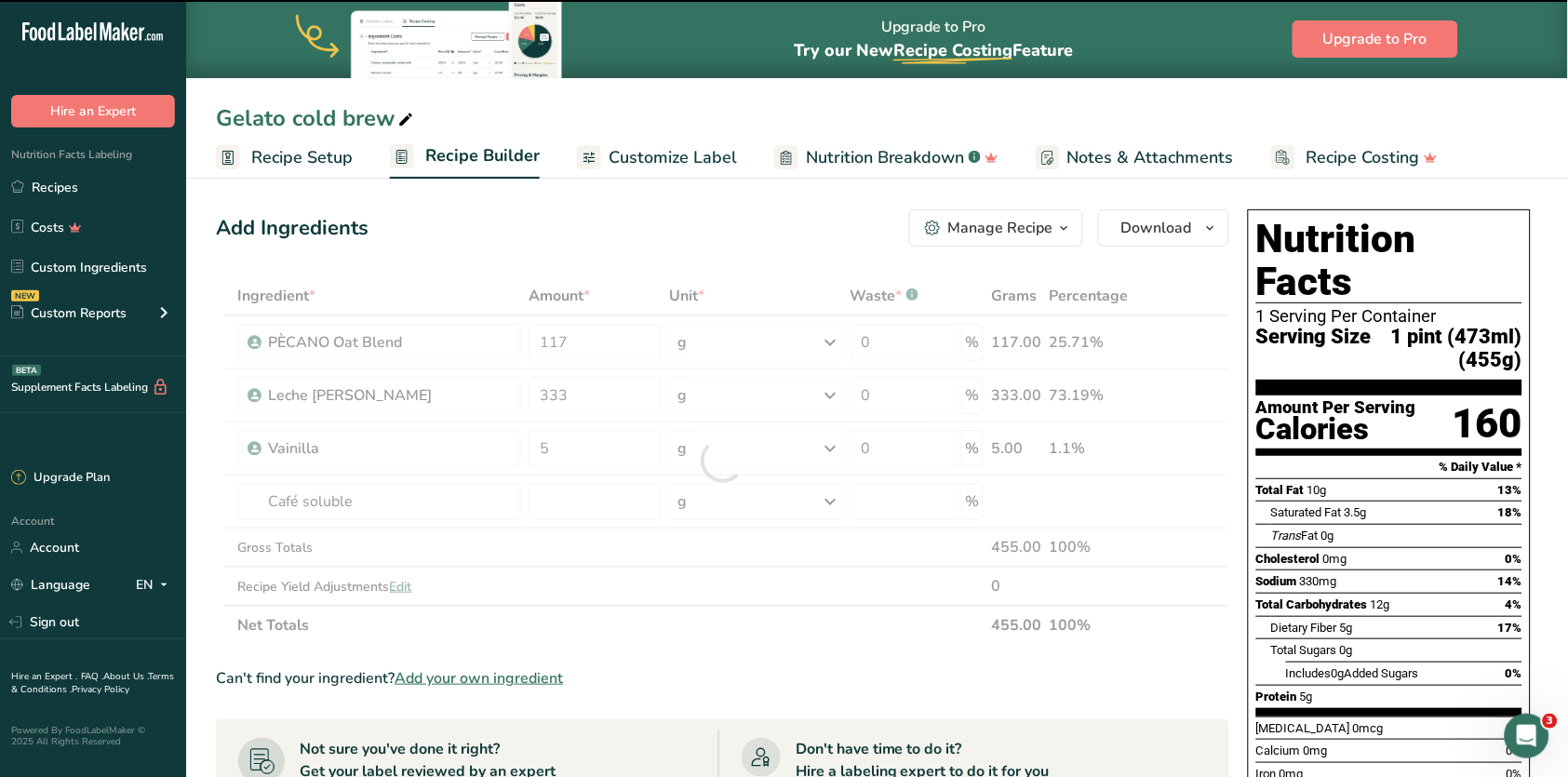
type input "0"
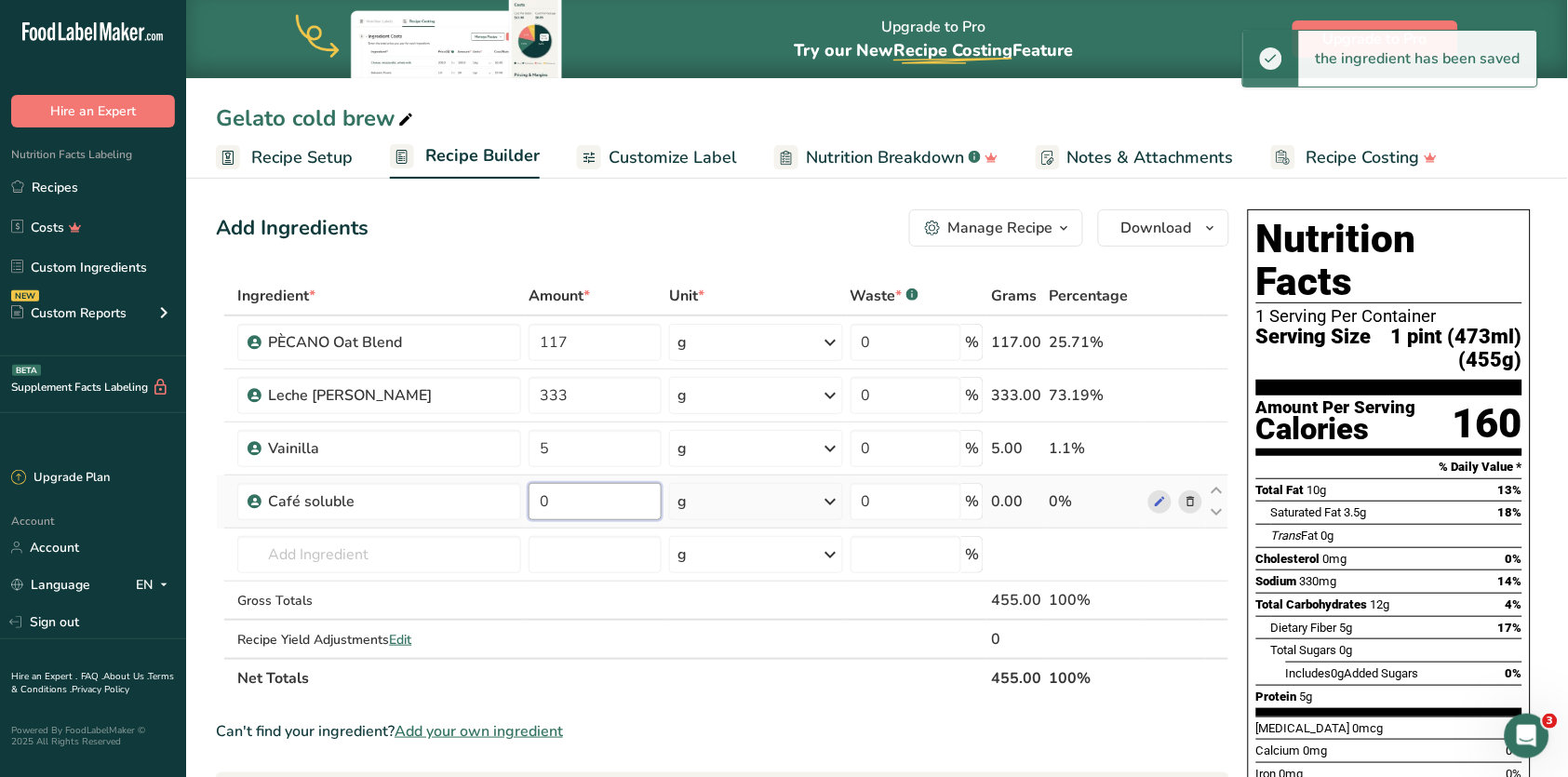
click at [603, 506] on input "0" at bounding box center [595, 501] width 133 height 37
type input "1"
click at [739, 235] on div "Add Ingredients Manage Recipe Delete Recipe Duplicate Recipe Scale Recipe Save …" at bounding box center [723, 227] width 1013 height 37
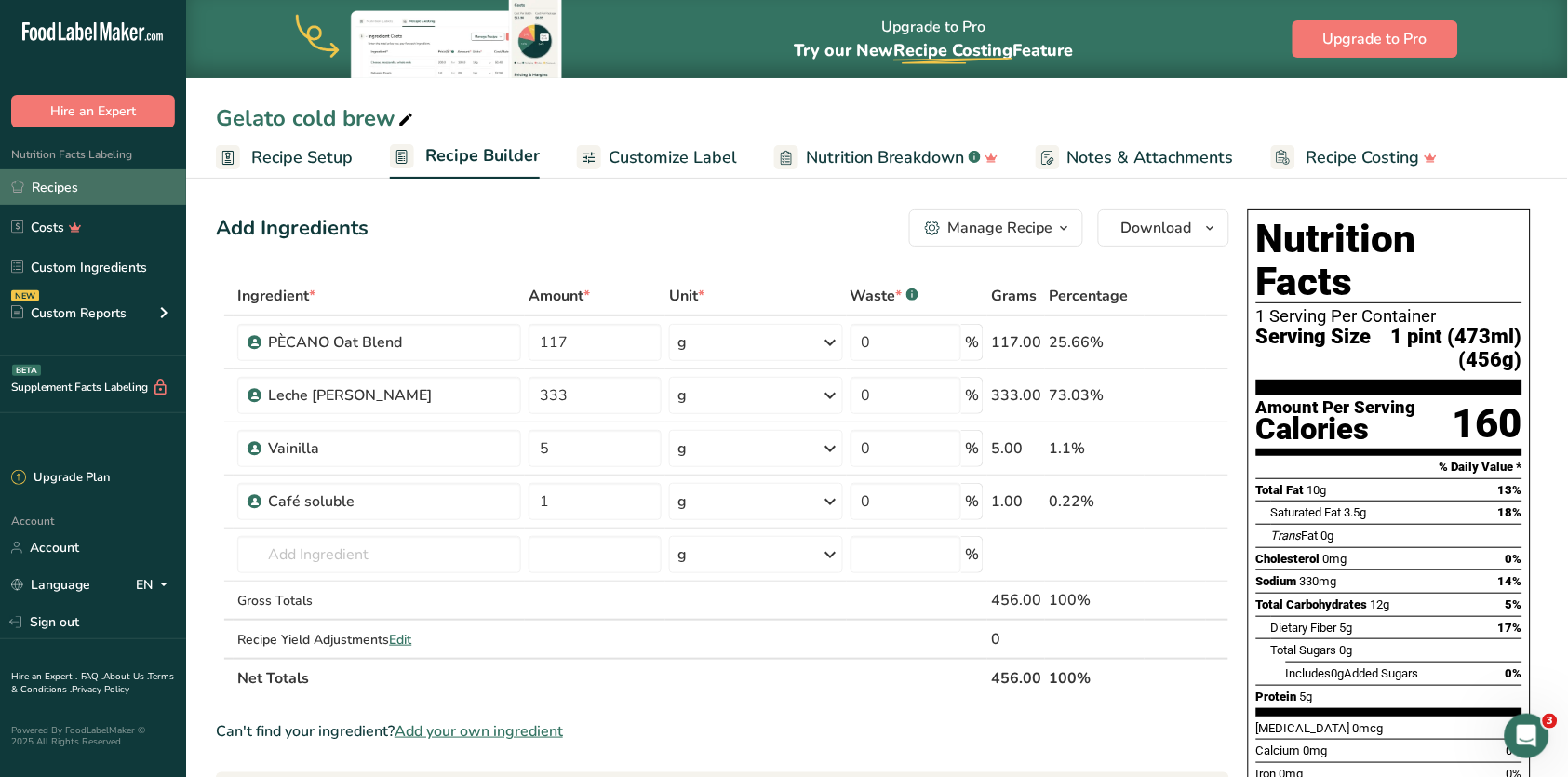
click at [91, 174] on link "Recipes" at bounding box center [93, 186] width 186 height 35
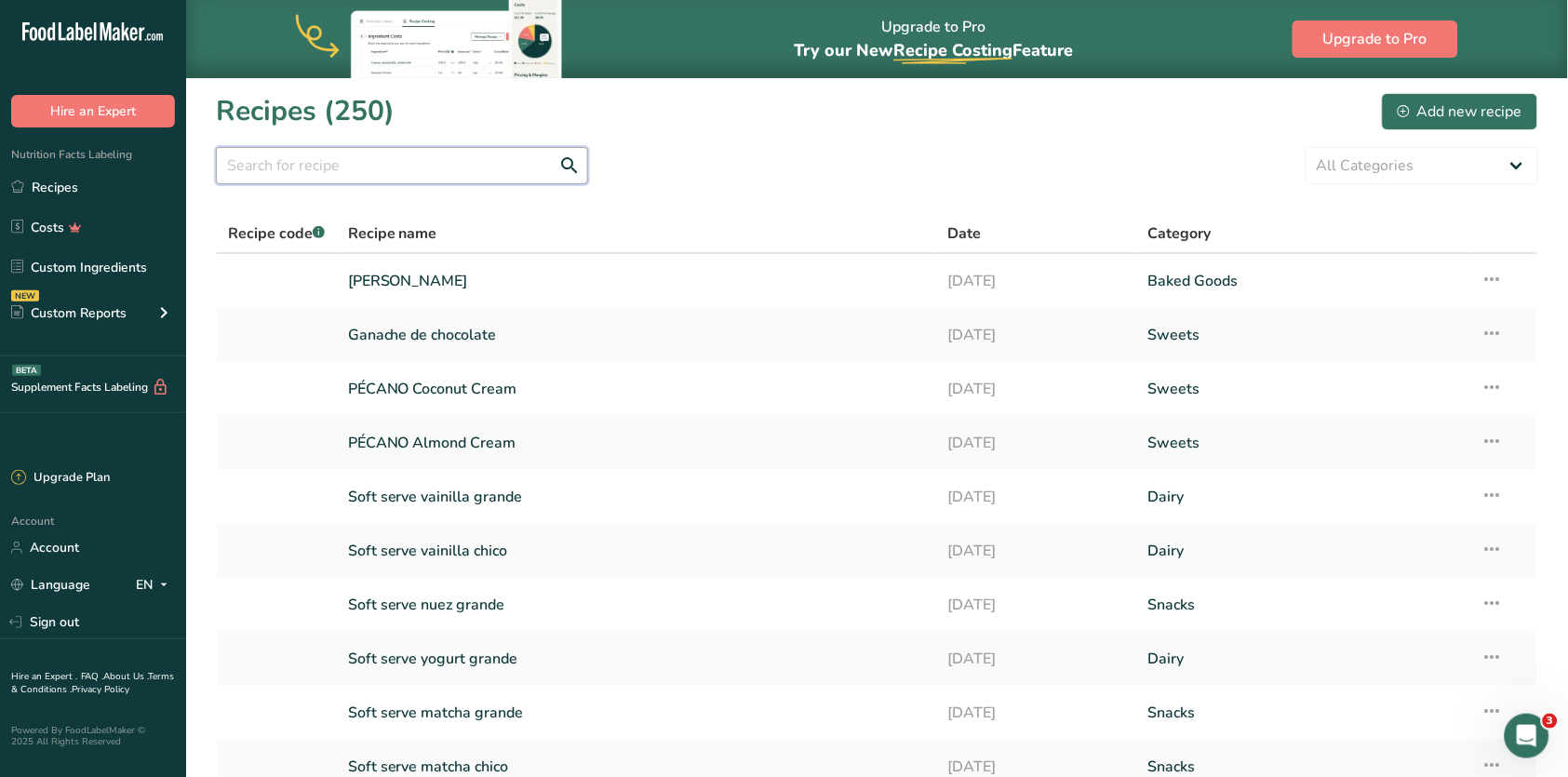
click at [474, 183] on input "text" at bounding box center [402, 165] width 372 height 37
type input "gelato"
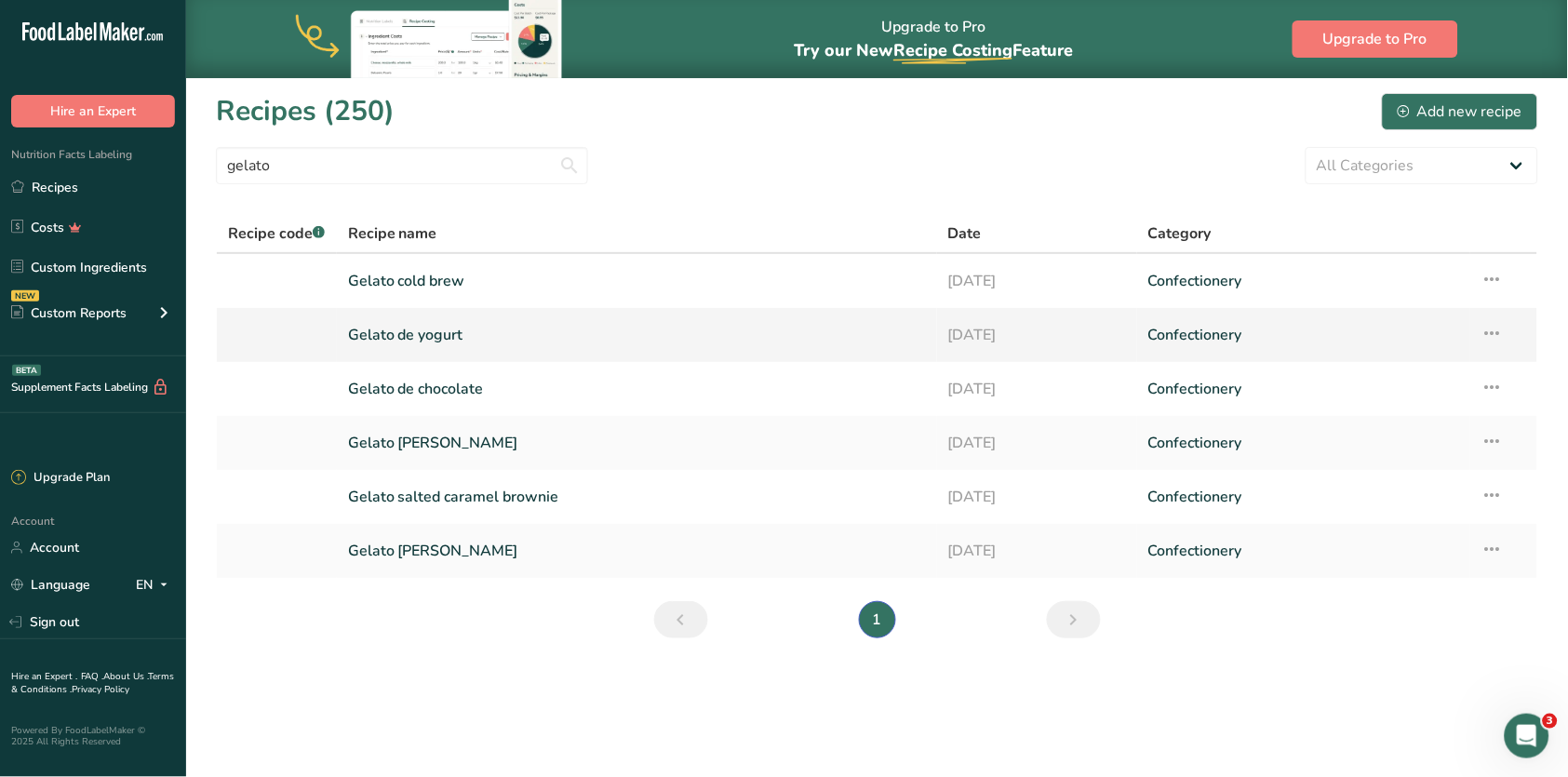
click at [472, 327] on link "Gelato de yogurt" at bounding box center [637, 335] width 578 height 39
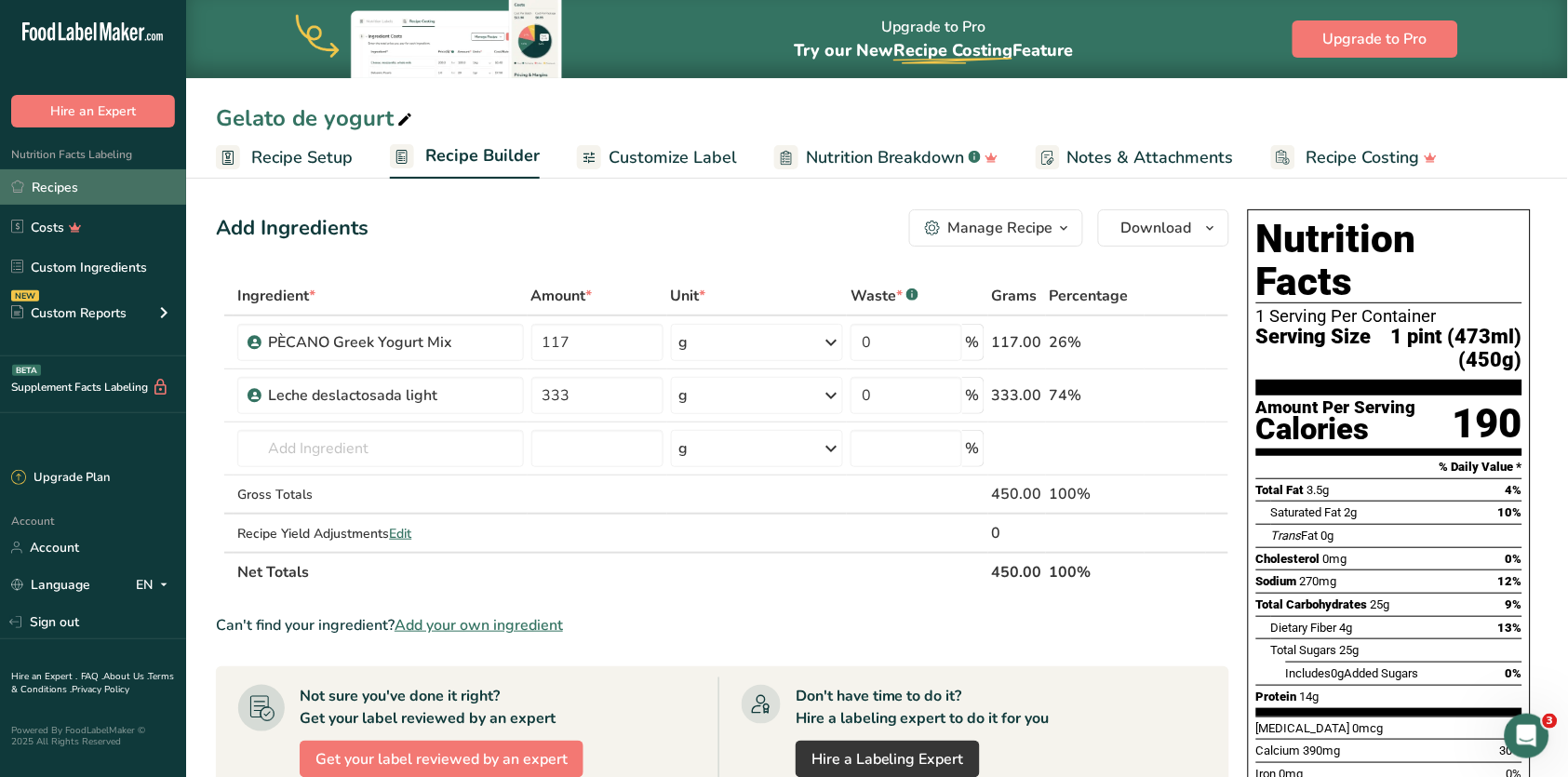
click at [82, 197] on link "Recipes" at bounding box center [93, 186] width 186 height 35
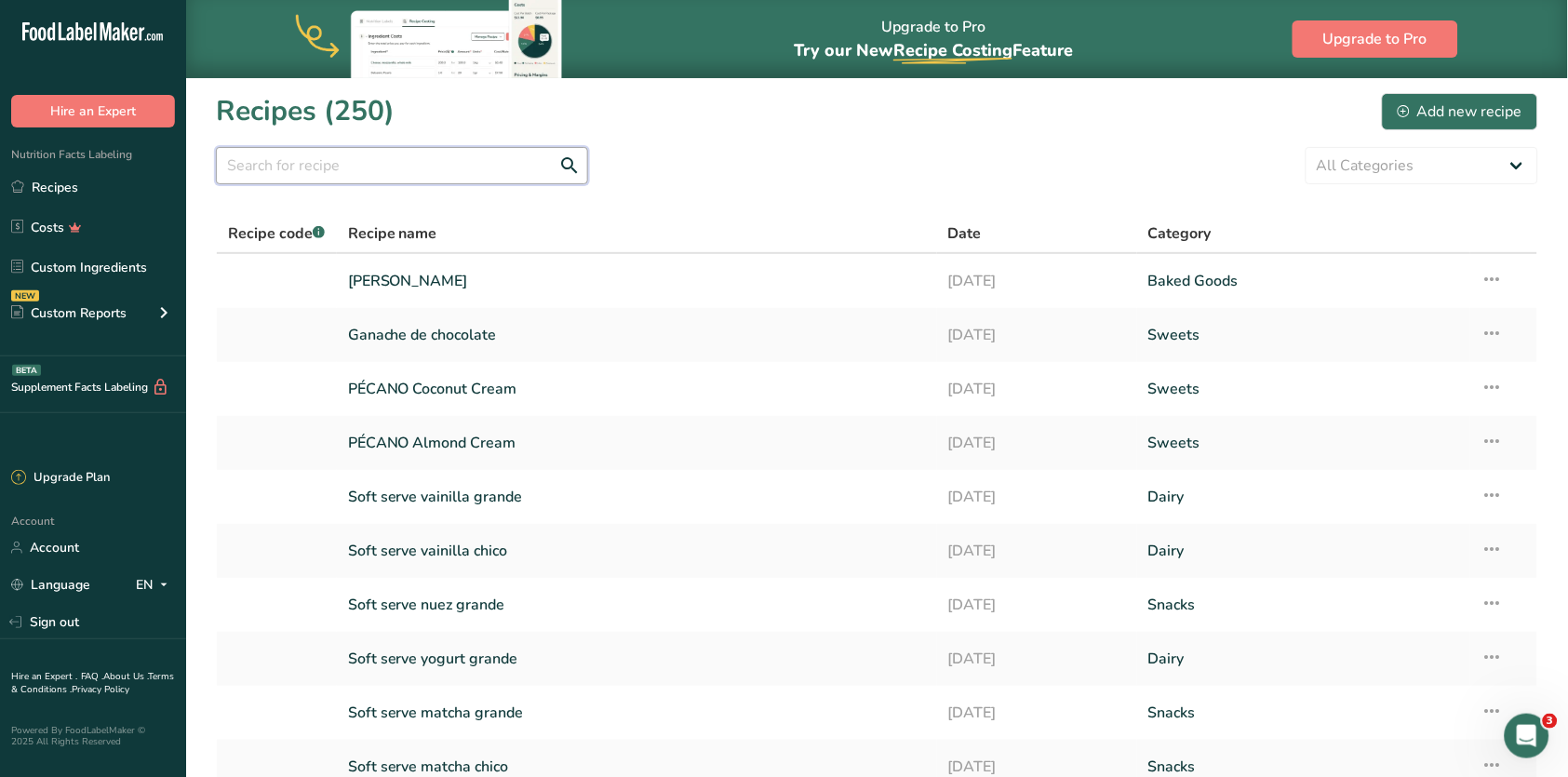
click at [425, 155] on input "text" at bounding box center [402, 165] width 372 height 37
click at [101, 182] on link "Recipes" at bounding box center [93, 186] width 186 height 35
click at [256, 152] on input "text" at bounding box center [402, 165] width 372 height 37
type input "gelato"
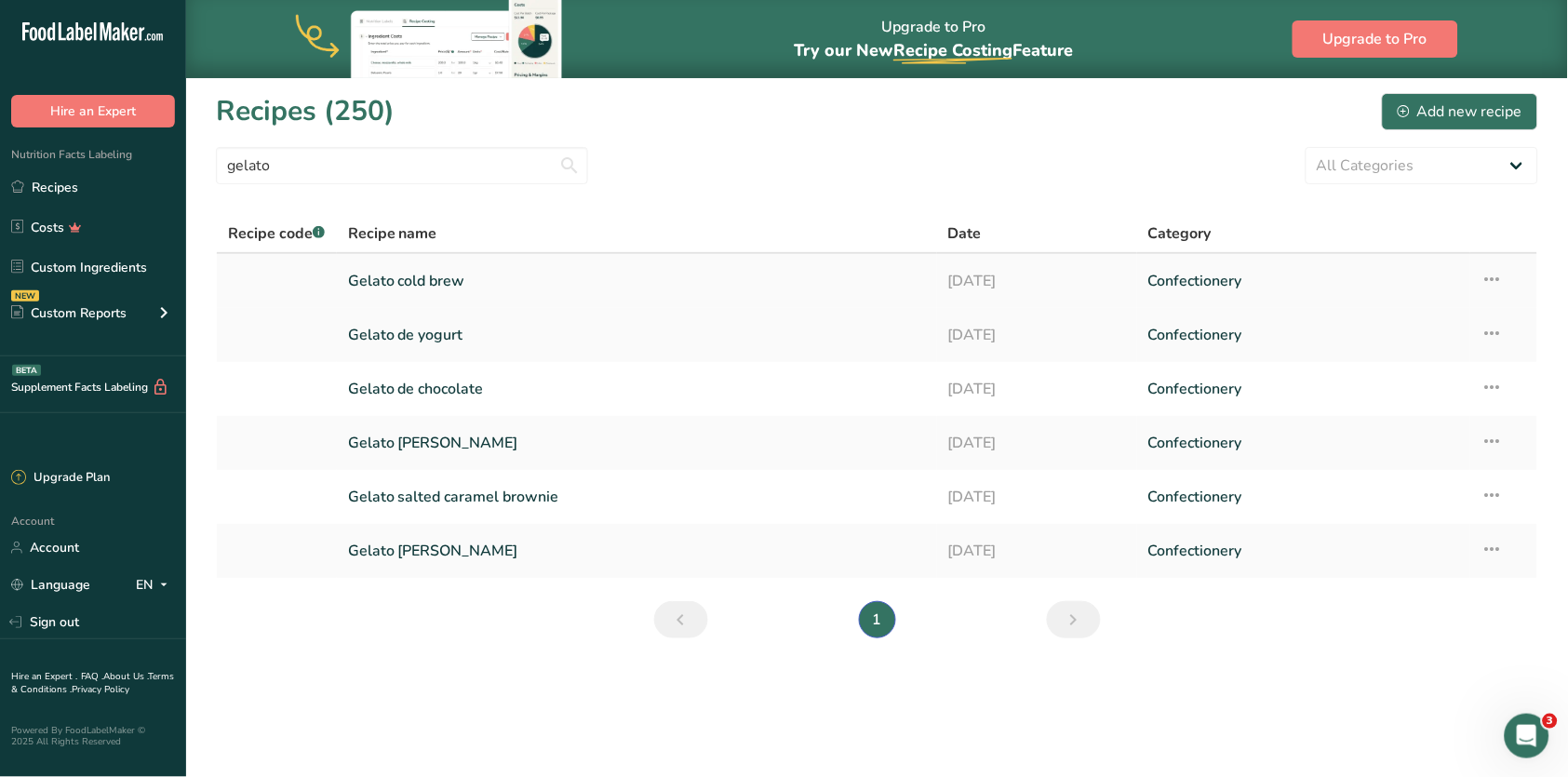
click at [445, 288] on link "Gelato cold brew" at bounding box center [637, 281] width 578 height 39
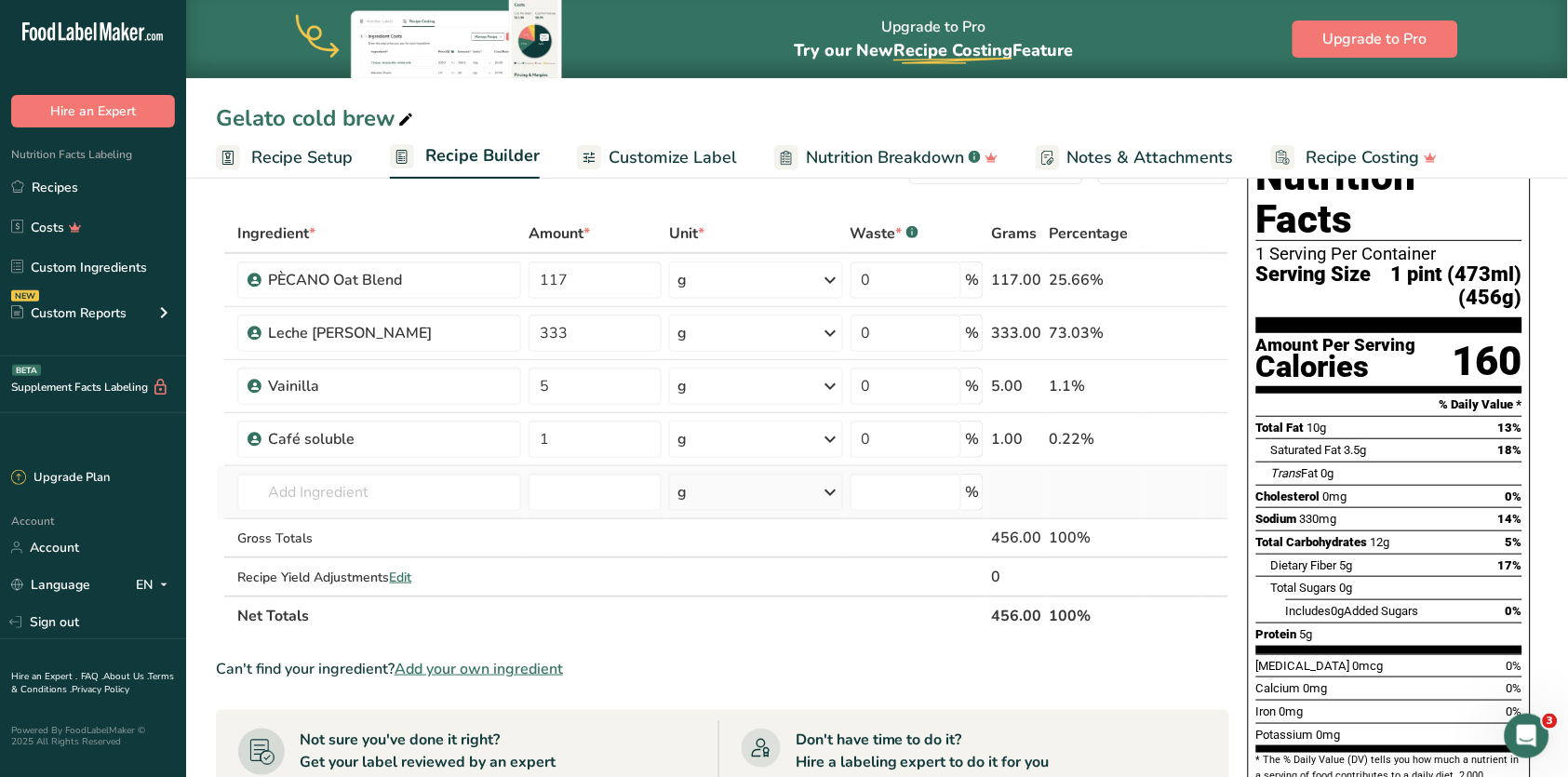
scroll to position [64, 0]
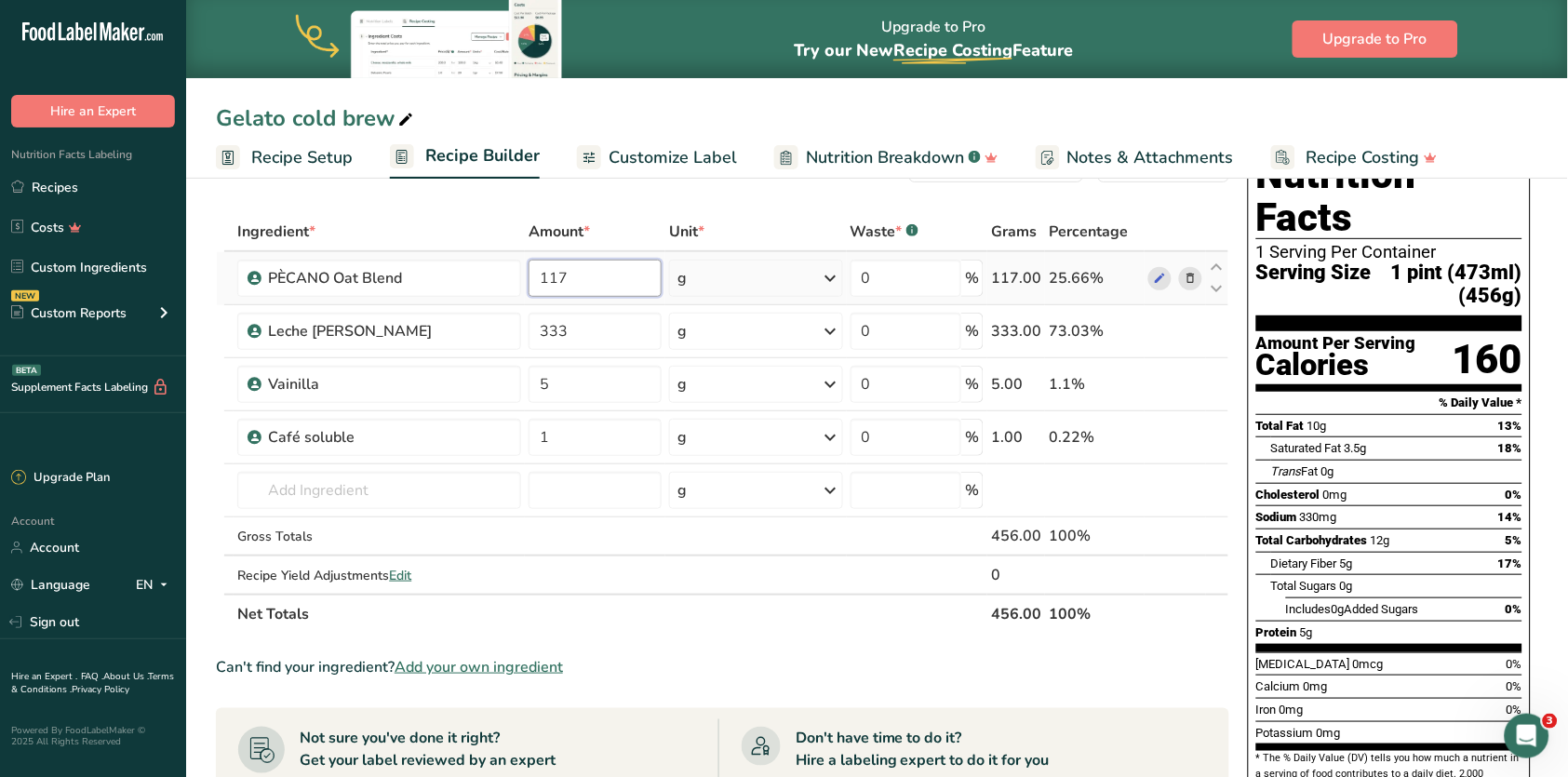
click at [624, 283] on input "117" at bounding box center [595, 278] width 133 height 37
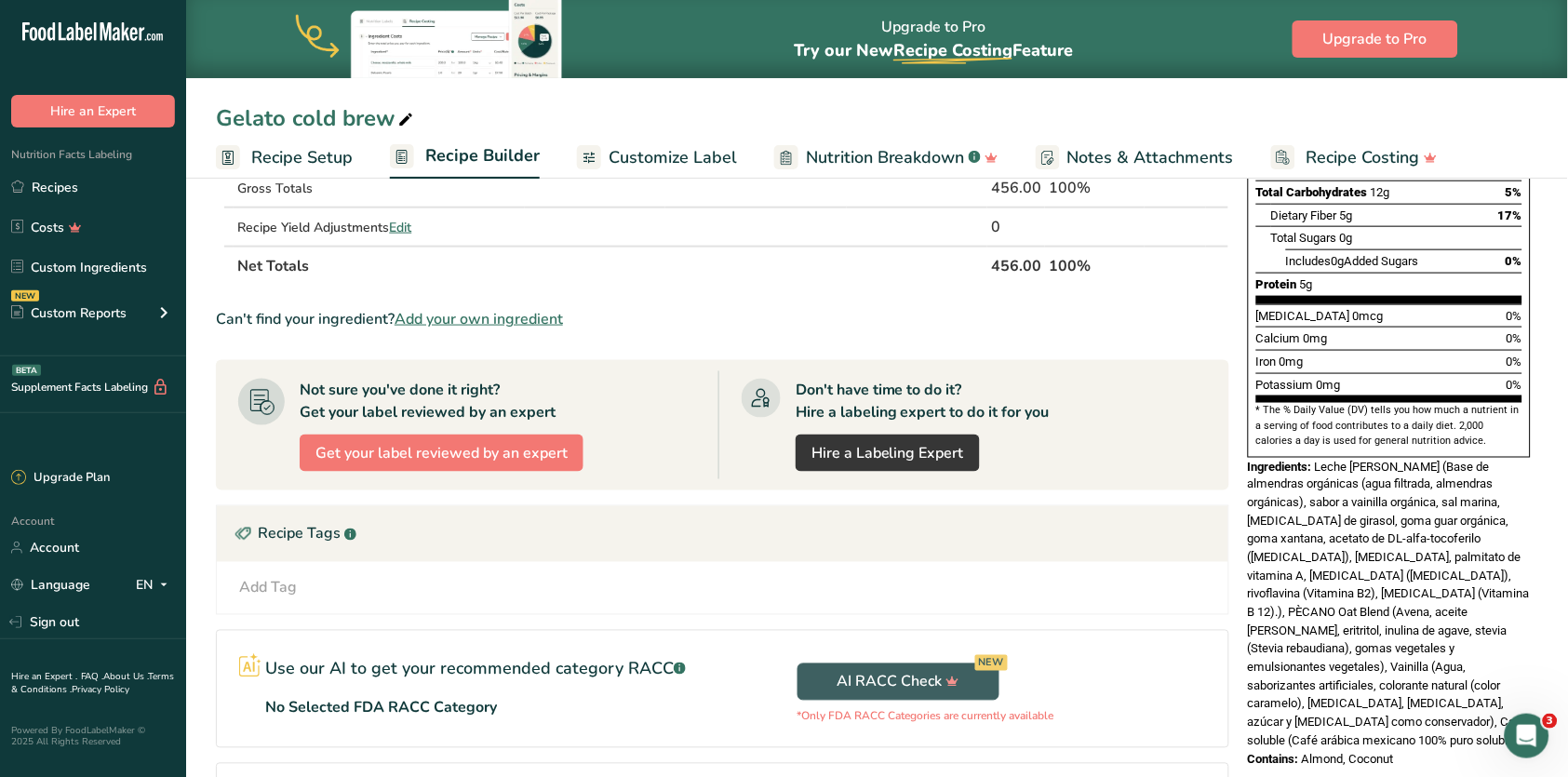
scroll to position [410, 0]
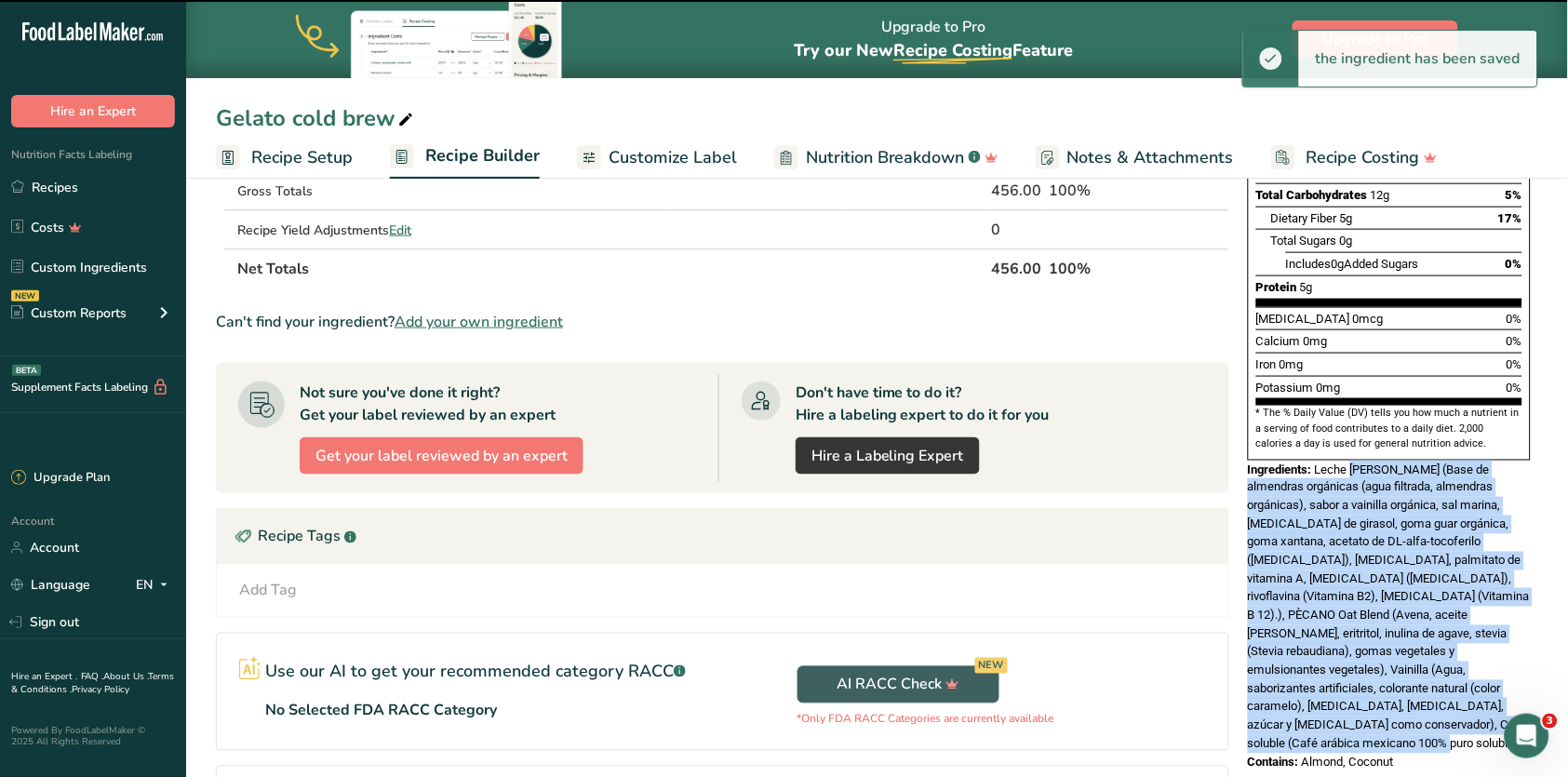
drag, startPoint x: 1353, startPoint y: 411, endPoint x: 1498, endPoint y: 654, distance: 283.0
click at [1498, 654] on div "Ingredients: Leche [PERSON_NAME] (Base de almendras orgánicas (agua filtrada, a…" at bounding box center [1388, 607] width 283 height 293
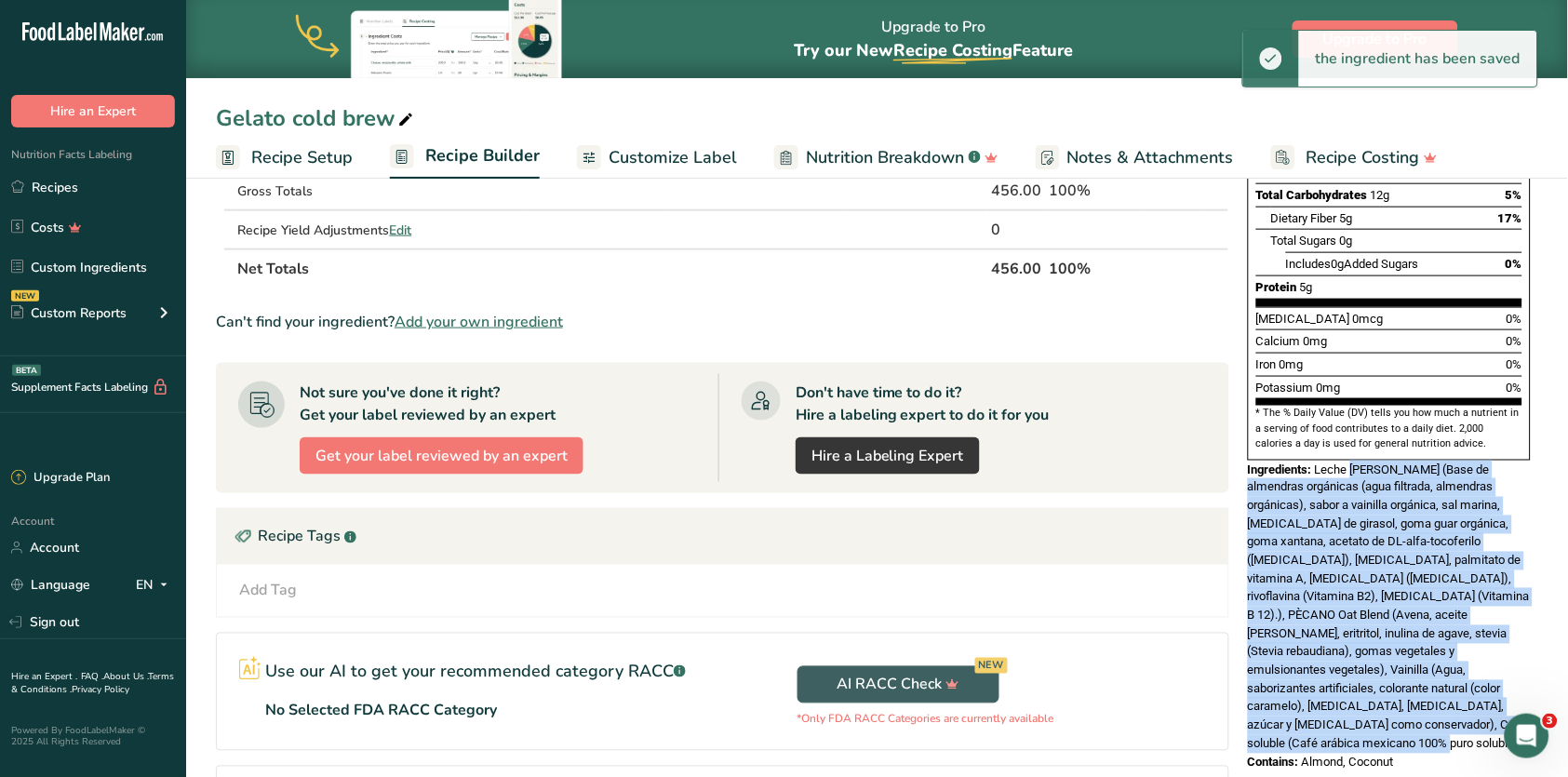
copy span "[PERSON_NAME] (Base de almendras orgánicas (agua filtrada, almendras orgánicas)…"
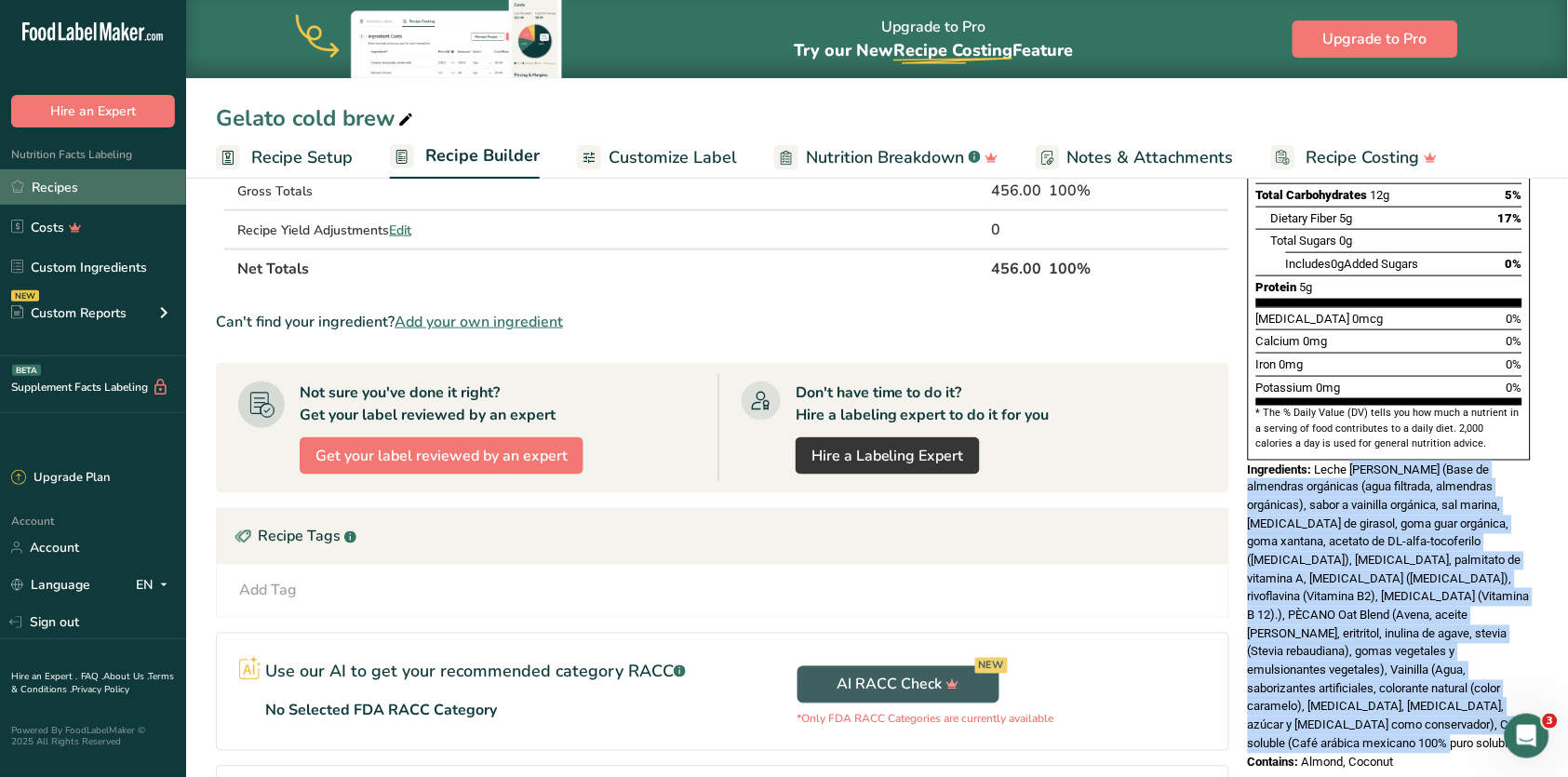
click at [102, 182] on link "Recipes" at bounding box center [93, 186] width 186 height 35
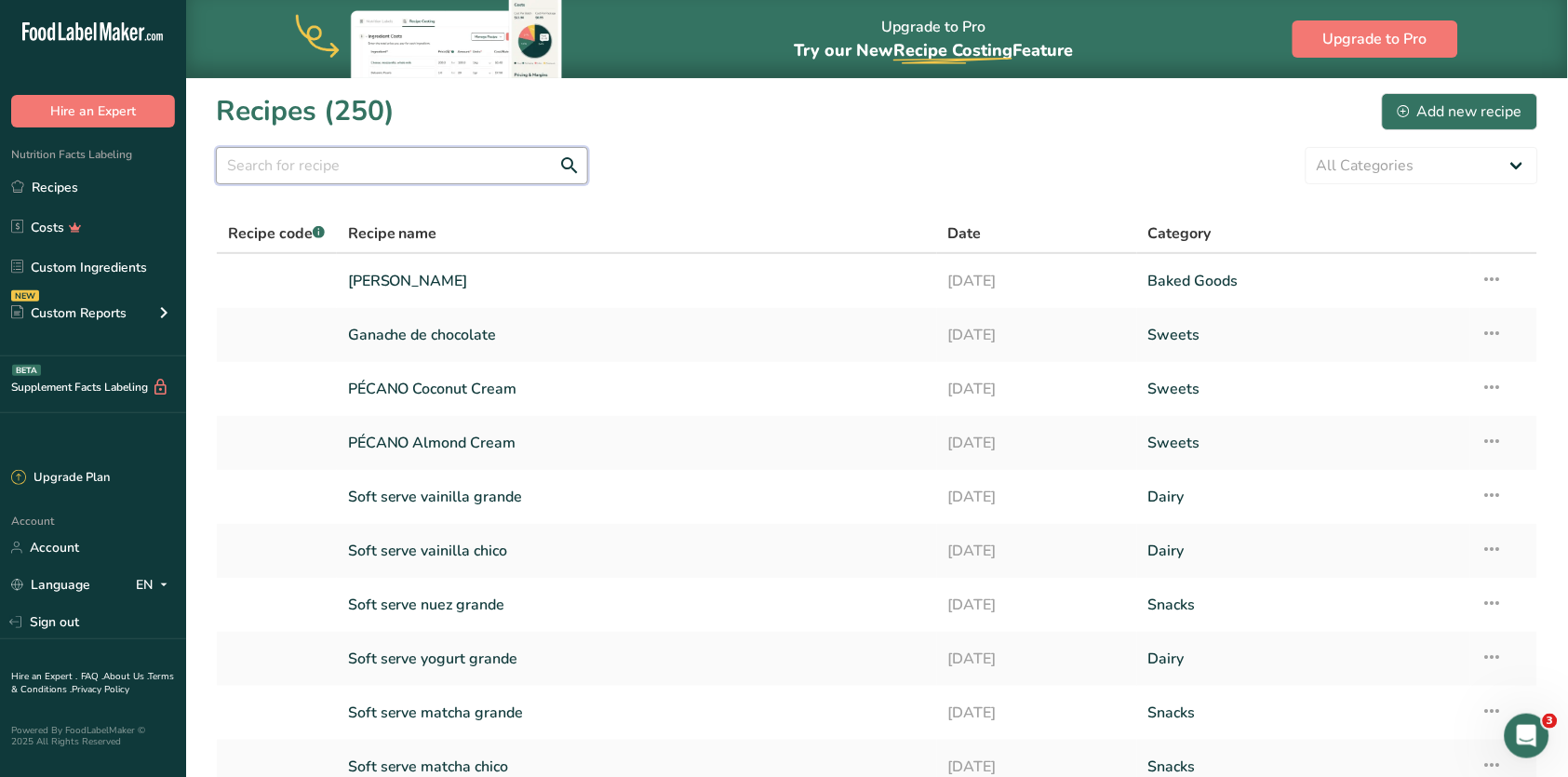
click at [393, 176] on input "text" at bounding box center [402, 165] width 372 height 37
type input "gelato"
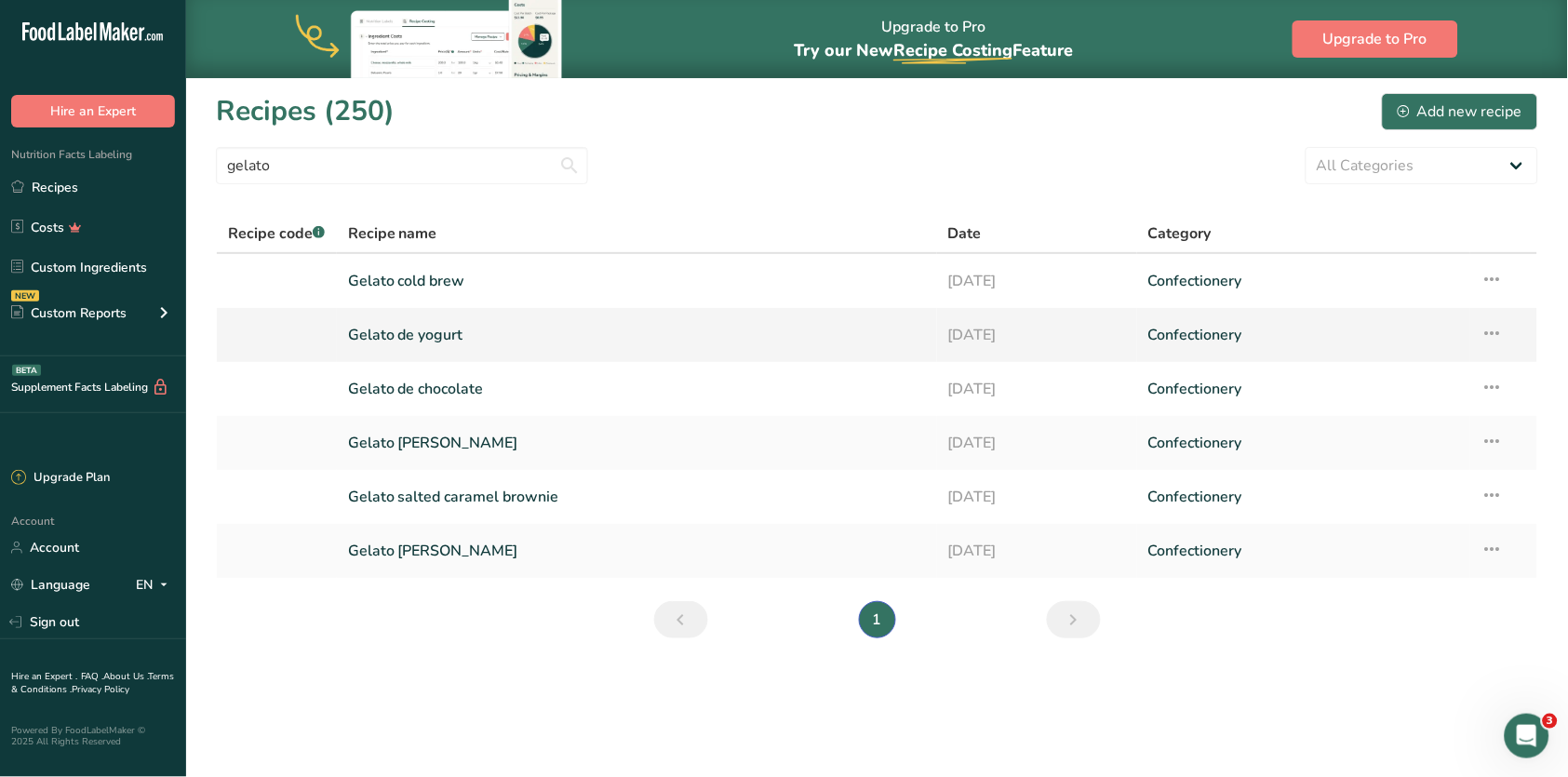
click at [432, 330] on link "Gelato de yogurt" at bounding box center [637, 335] width 578 height 39
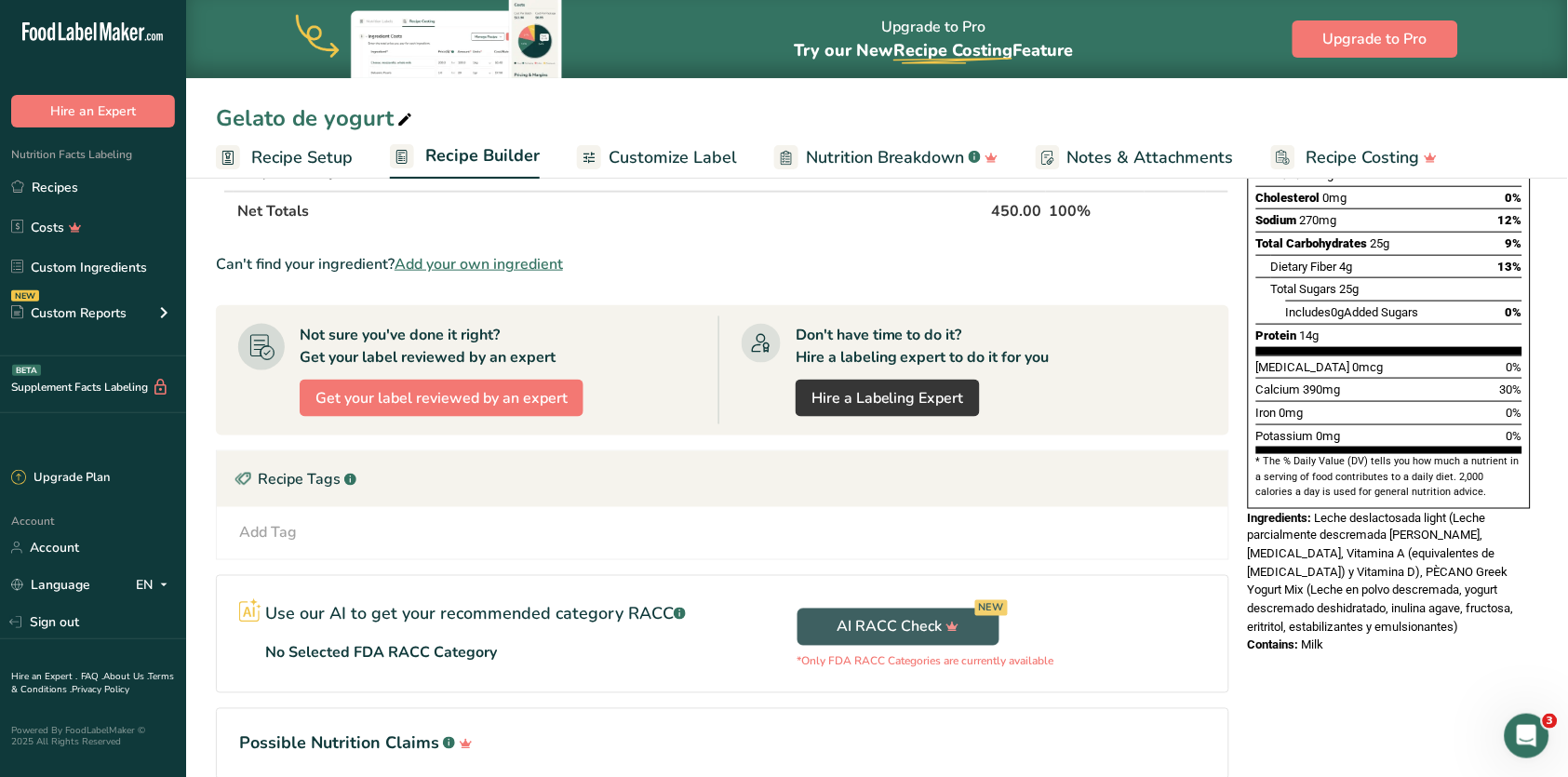
scroll to position [363, 0]
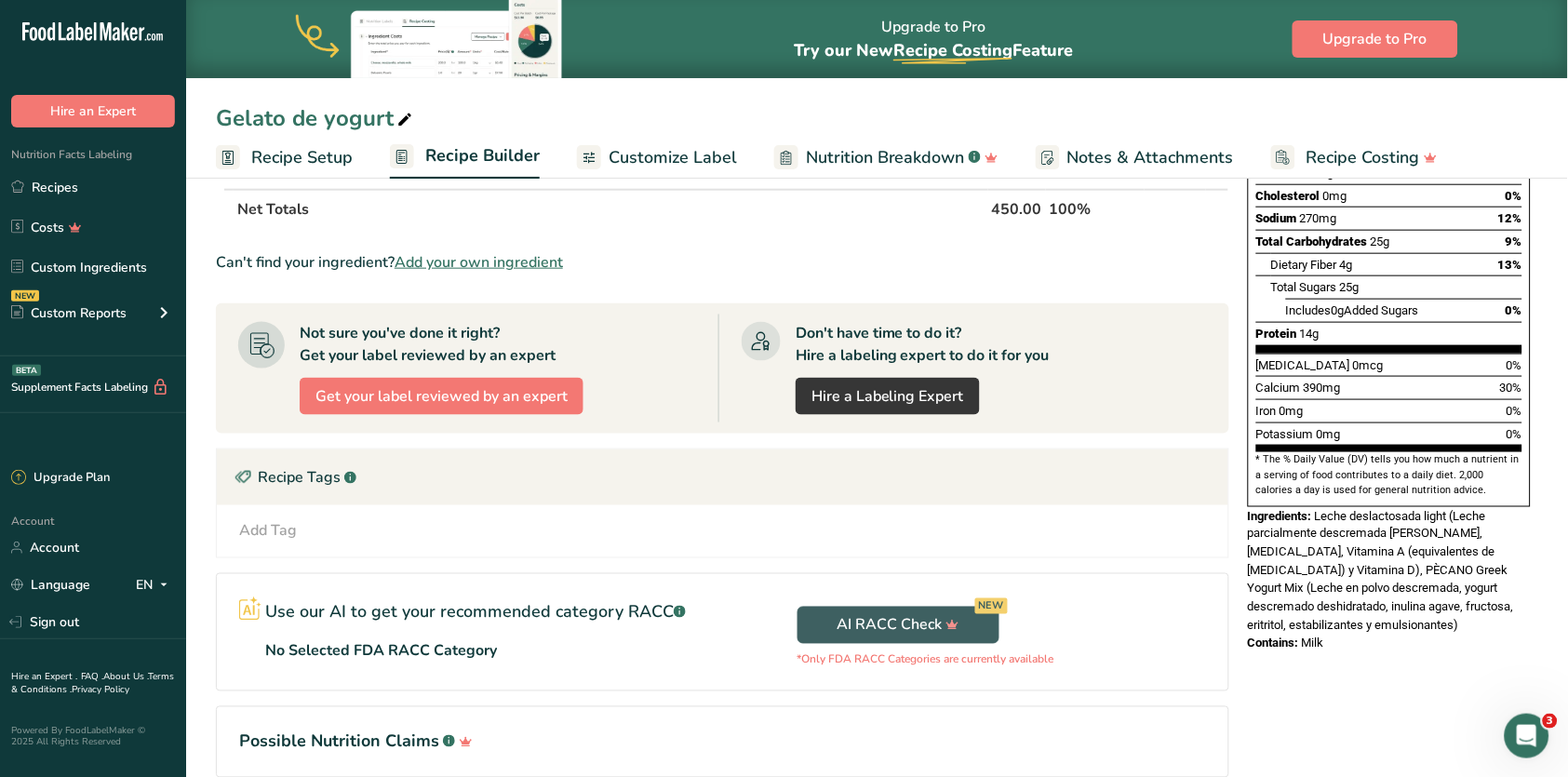
drag, startPoint x: 1319, startPoint y: 451, endPoint x: 1341, endPoint y: 555, distance: 106.3
click at [1342, 555] on div "Ingredients: Leche deslactosada light (Leche parcialmente descremada [PERSON_NA…" at bounding box center [1388, 571] width 283 height 128
copy div "Leche deslactosada light (Leche parcialmente descremada [PERSON_NAME], [MEDICAL…"
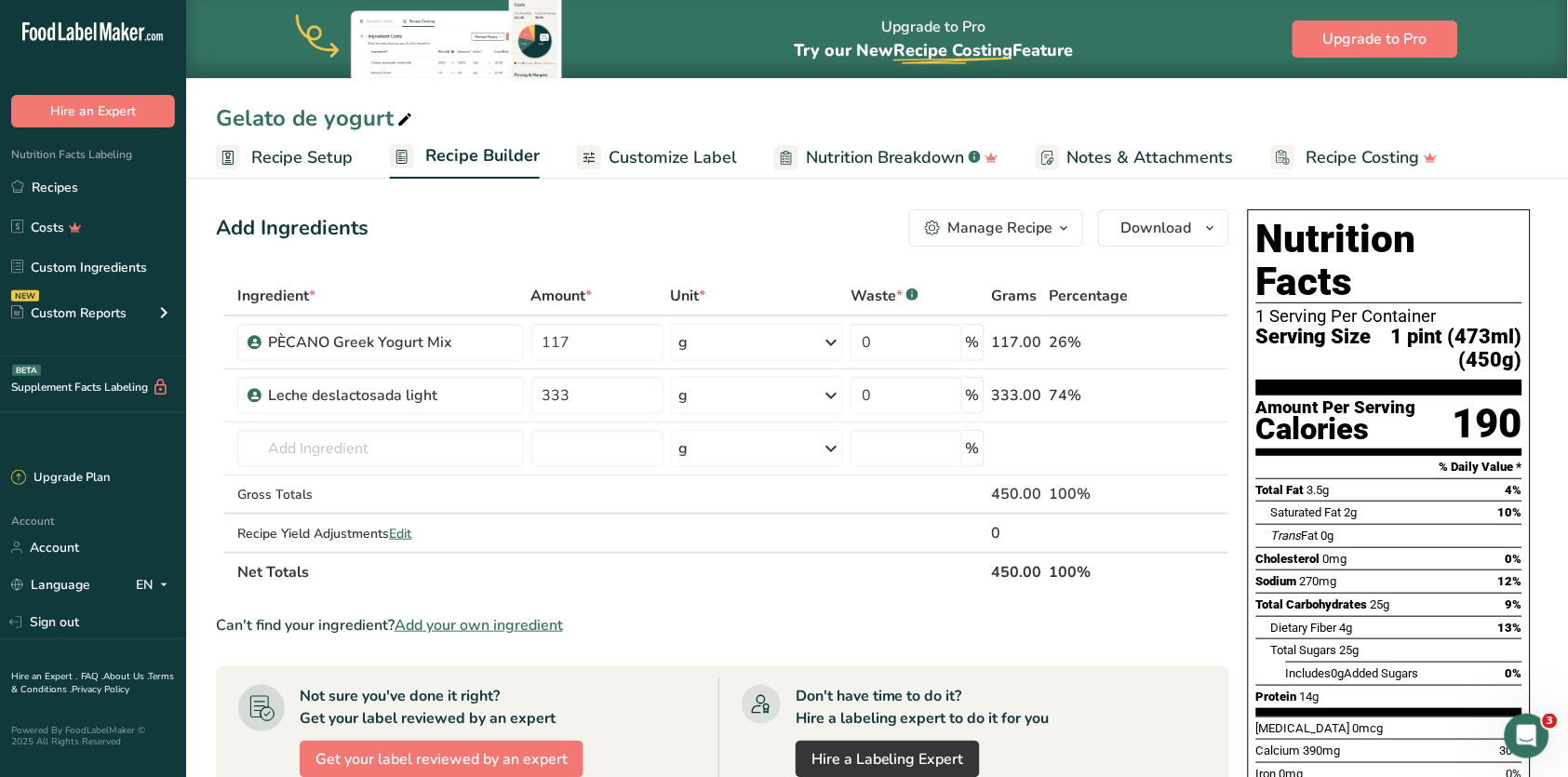
scroll to position [0, 0]
click at [92, 185] on link "Recipes" at bounding box center [93, 186] width 186 height 35
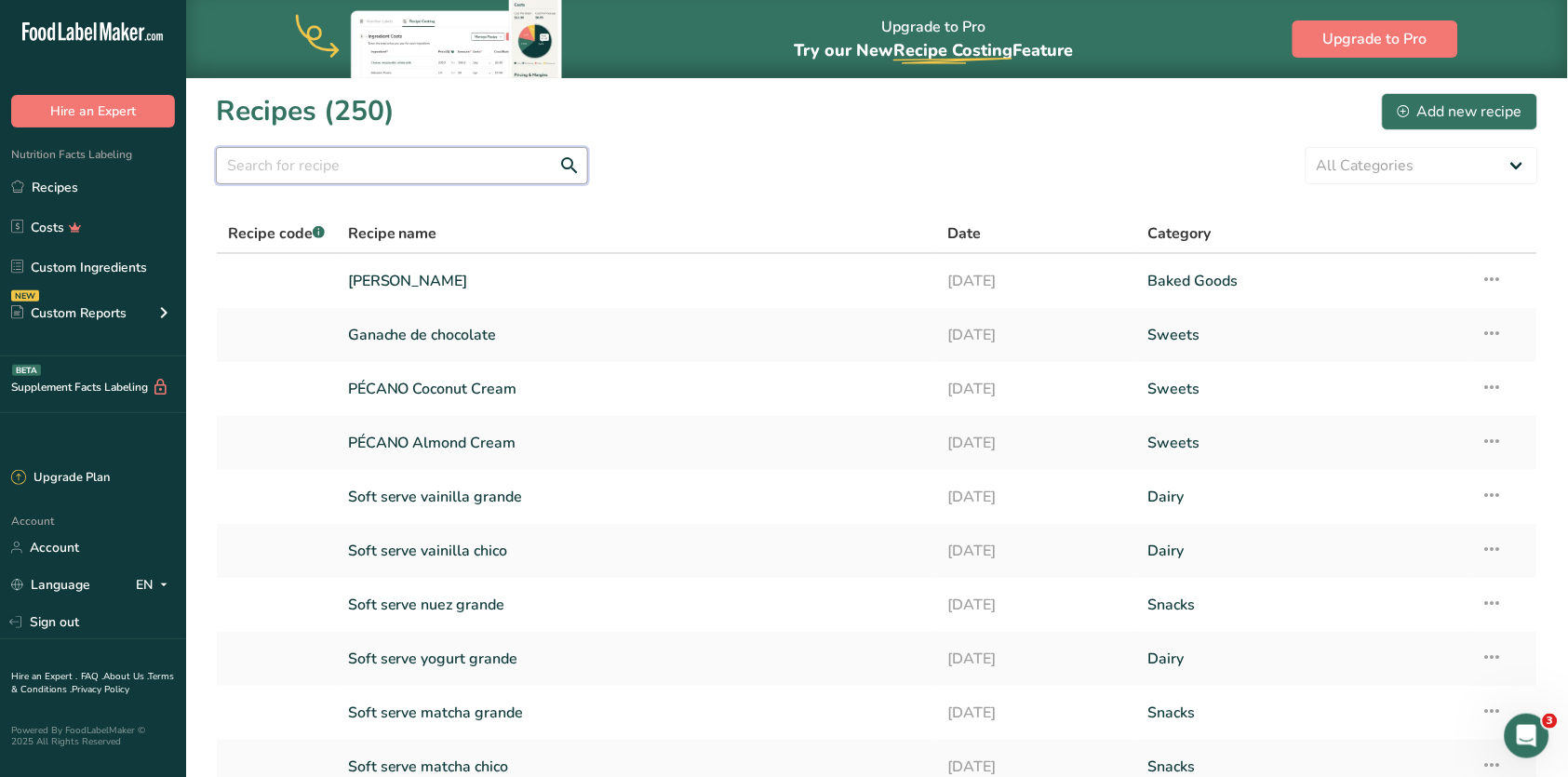
click at [464, 154] on input "text" at bounding box center [402, 165] width 372 height 37
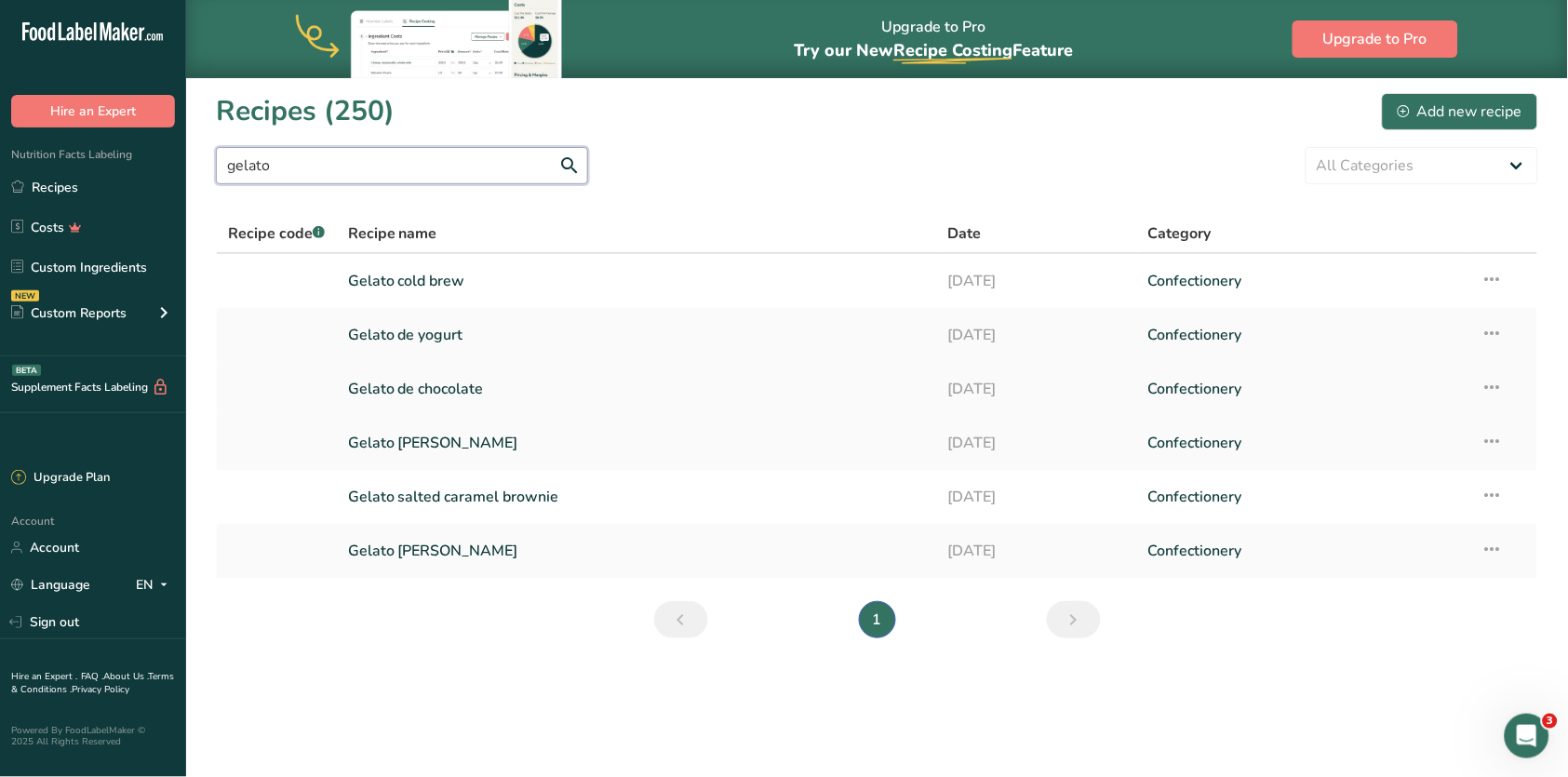
type input "gelato"
click at [461, 390] on link "Gelato de chocolate" at bounding box center [637, 389] width 578 height 39
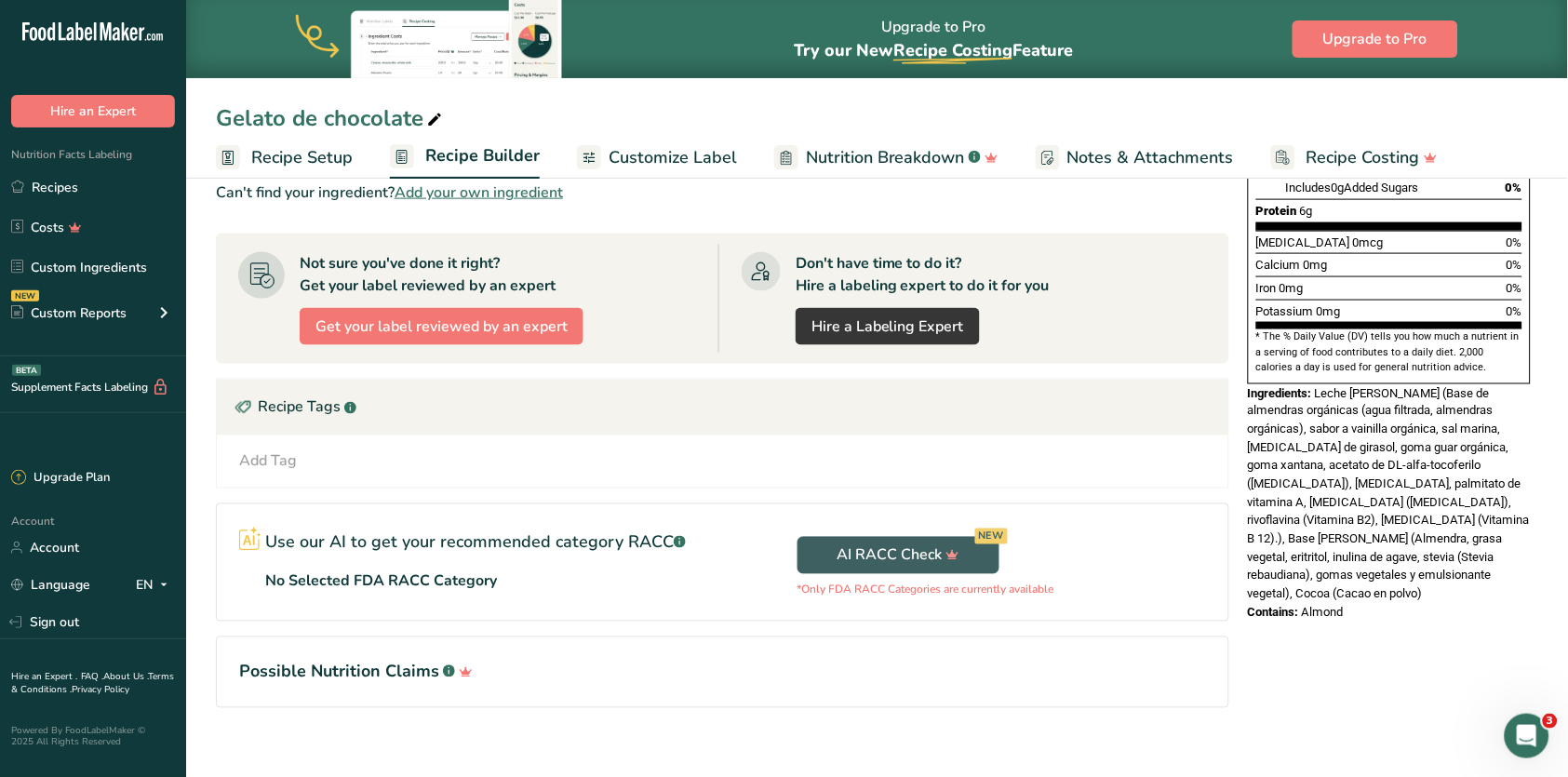
scroll to position [501, 0]
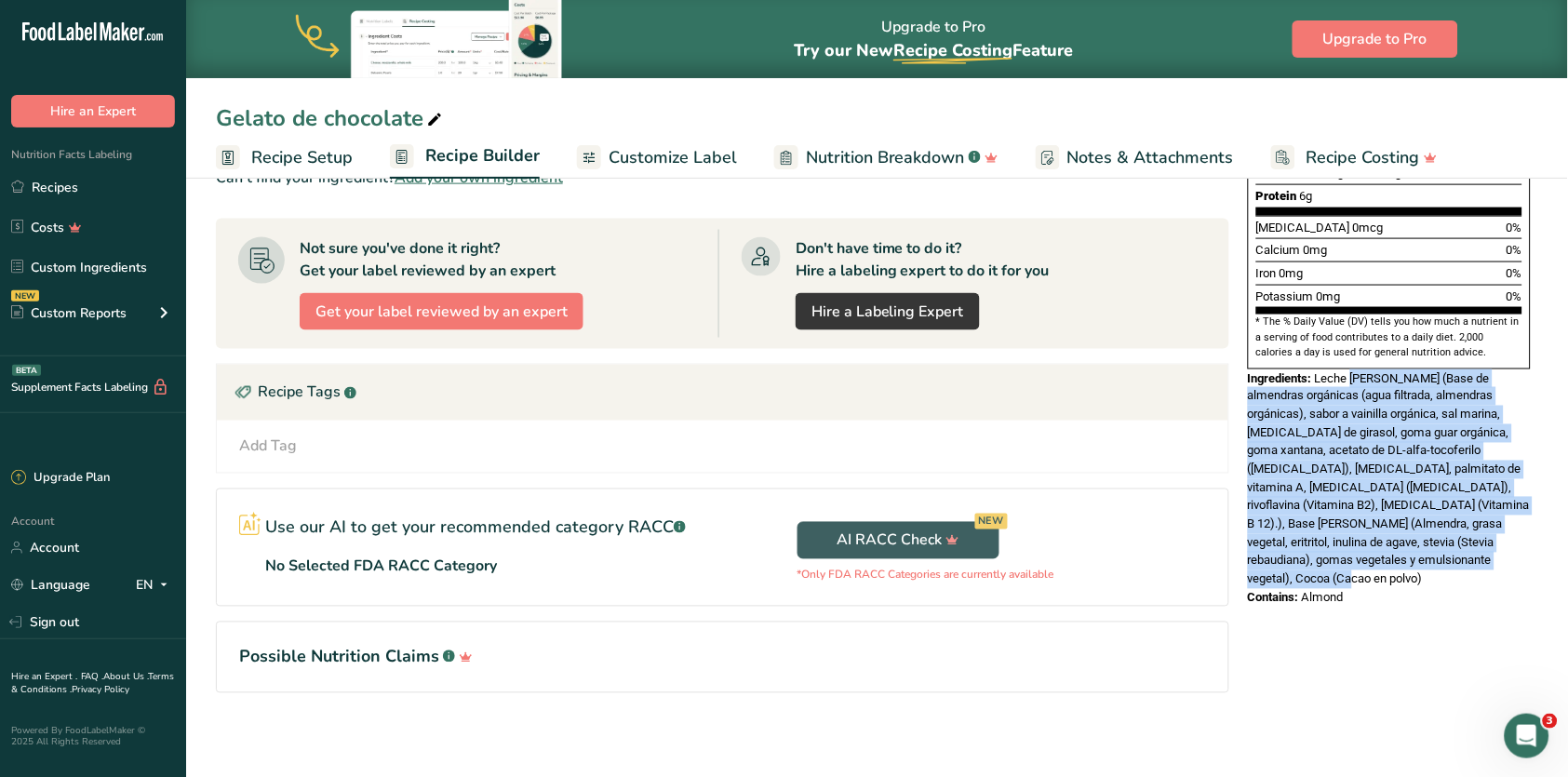
drag, startPoint x: 1355, startPoint y: 316, endPoint x: 1337, endPoint y: 514, distance: 198.8
click at [1337, 514] on div "Ingredients: Leche [PERSON_NAME] (Base de almendras orgánicas (agua filtrada, a…" at bounding box center [1388, 480] width 283 height 220
copy span "[PERSON_NAME] (Base de almendras orgánicas (agua filtrada, almendras orgánicas)…"
click at [86, 184] on link "Recipes" at bounding box center [93, 186] width 186 height 35
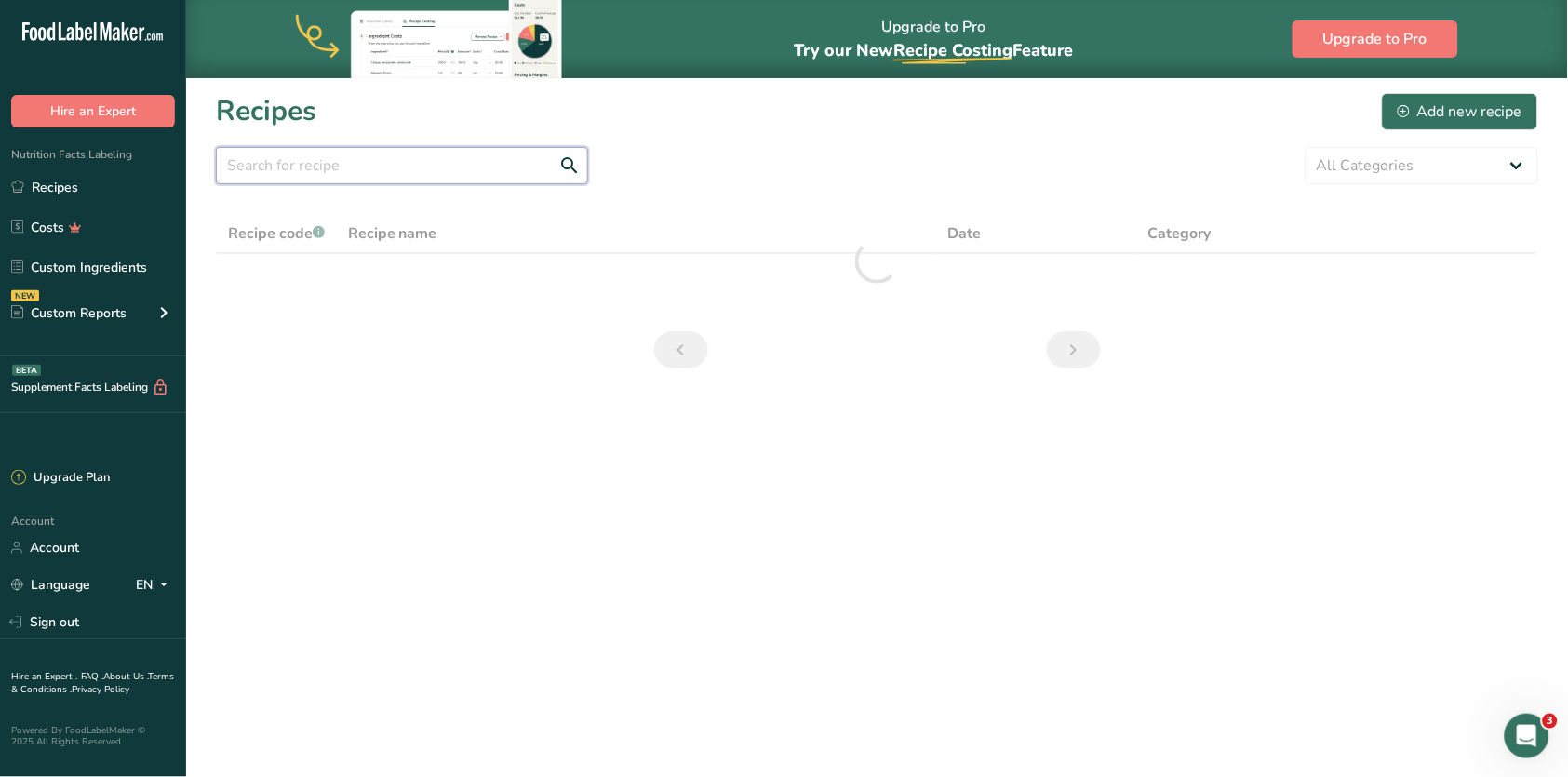
click at [480, 165] on input "text" at bounding box center [402, 165] width 372 height 37
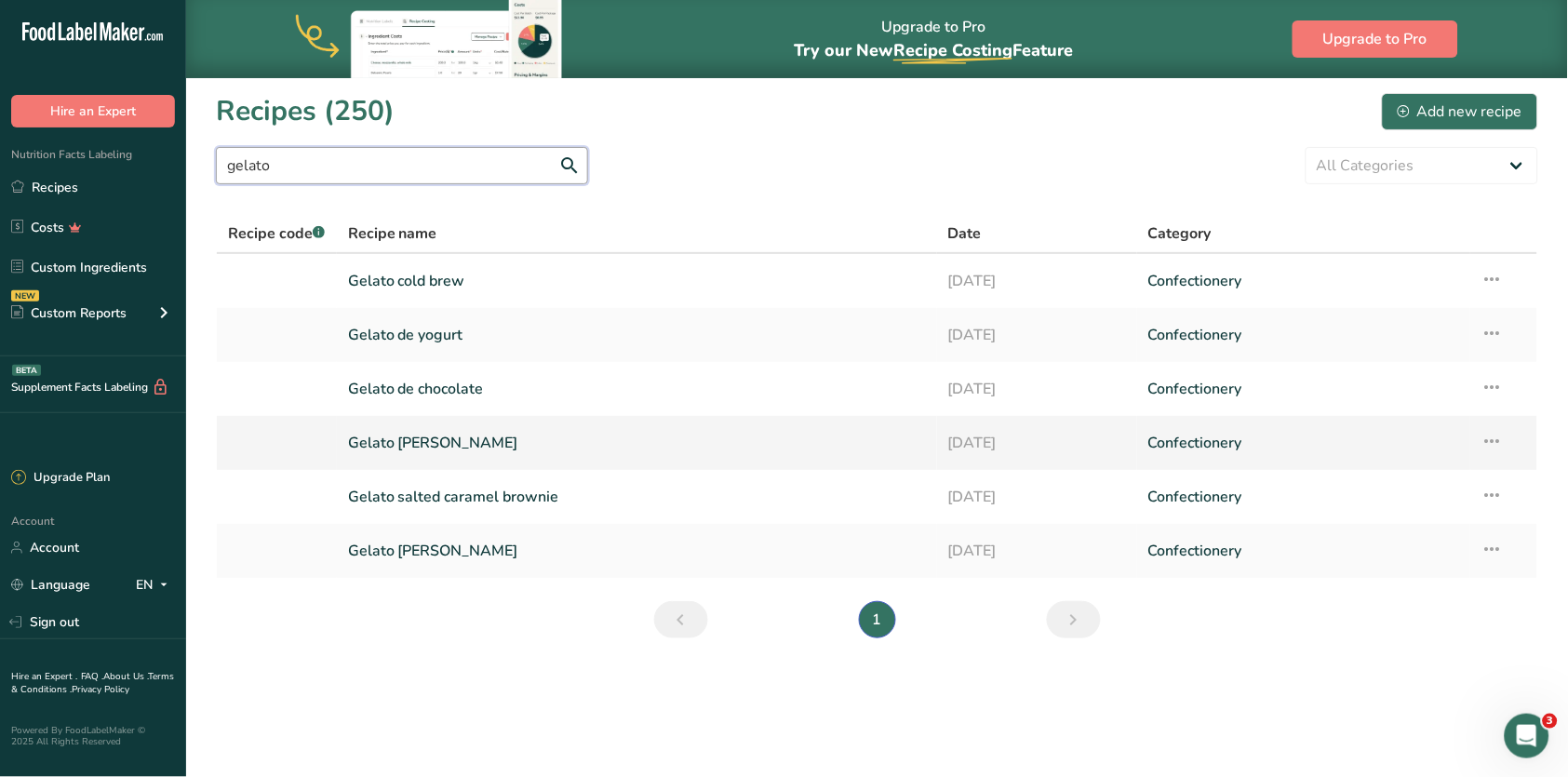
type input "gelato"
click at [507, 438] on link "Gelato [PERSON_NAME]" at bounding box center [637, 443] width 578 height 39
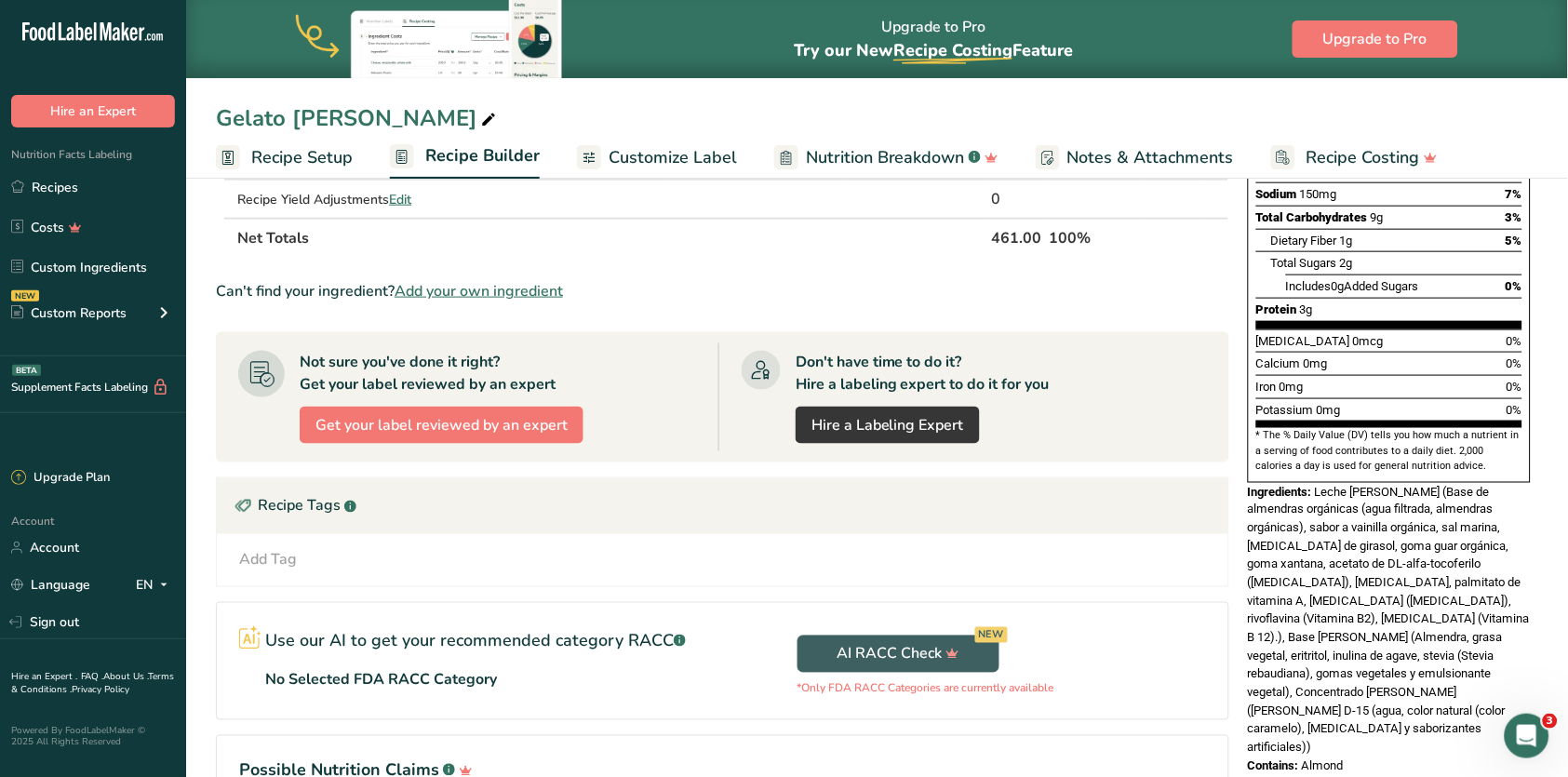
scroll to position [389, 0]
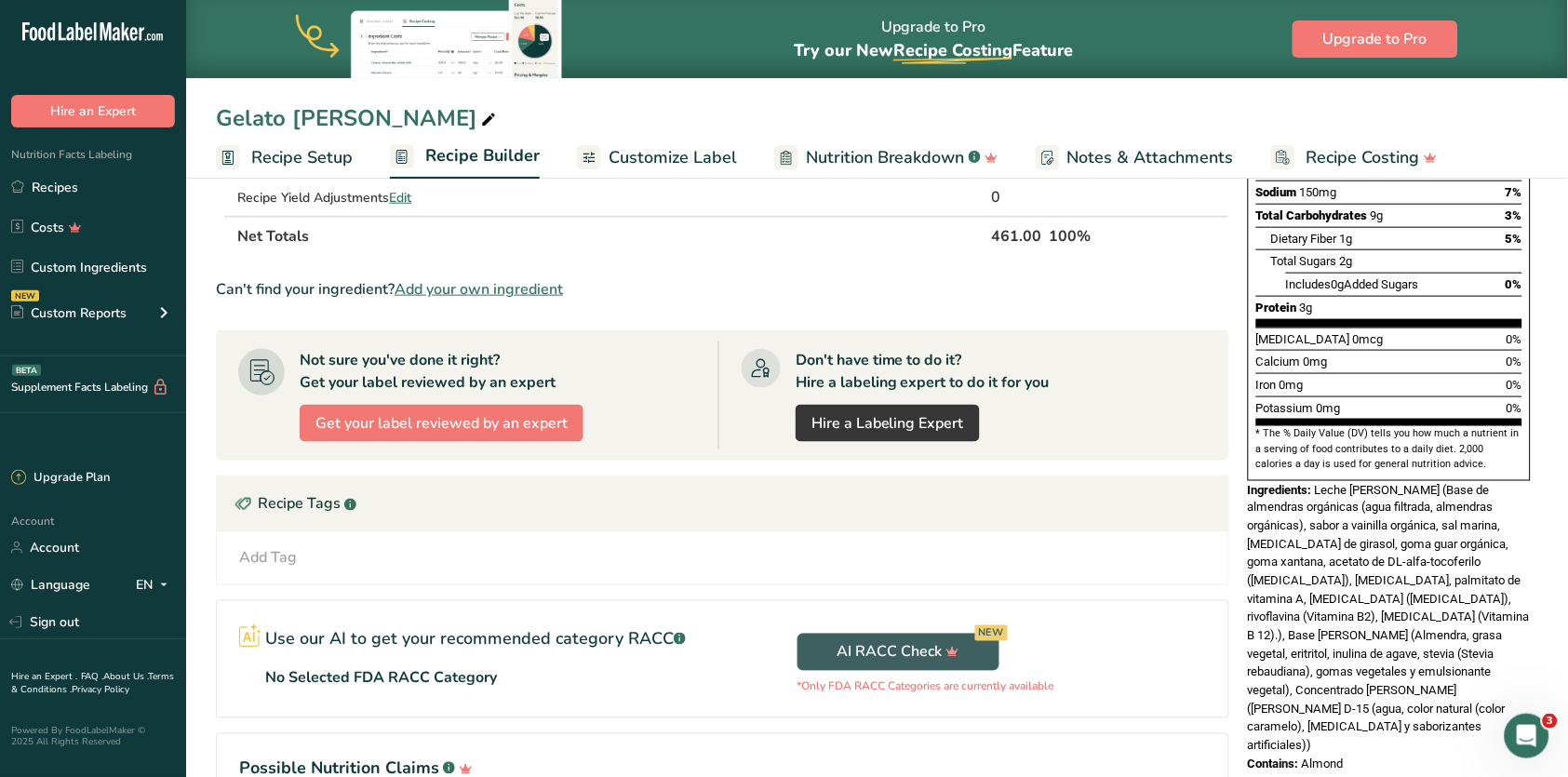
click at [1329, 758] on span "Almond" at bounding box center [1322, 765] width 42 height 14
drag, startPoint x: 1325, startPoint y: 654, endPoint x: 1436, endPoint y: 603, distance: 122.2
click at [1436, 603] on div "Ingredients: Leche [PERSON_NAME] (Base de almendras orgánicas (agua filtrada, a…" at bounding box center [1388, 618] width 283 height 275
copy span "Concentrado [PERSON_NAME] ([PERSON_NAME] D-15 (agua, color natural (color caram…"
